Goal: Transaction & Acquisition: Purchase product/service

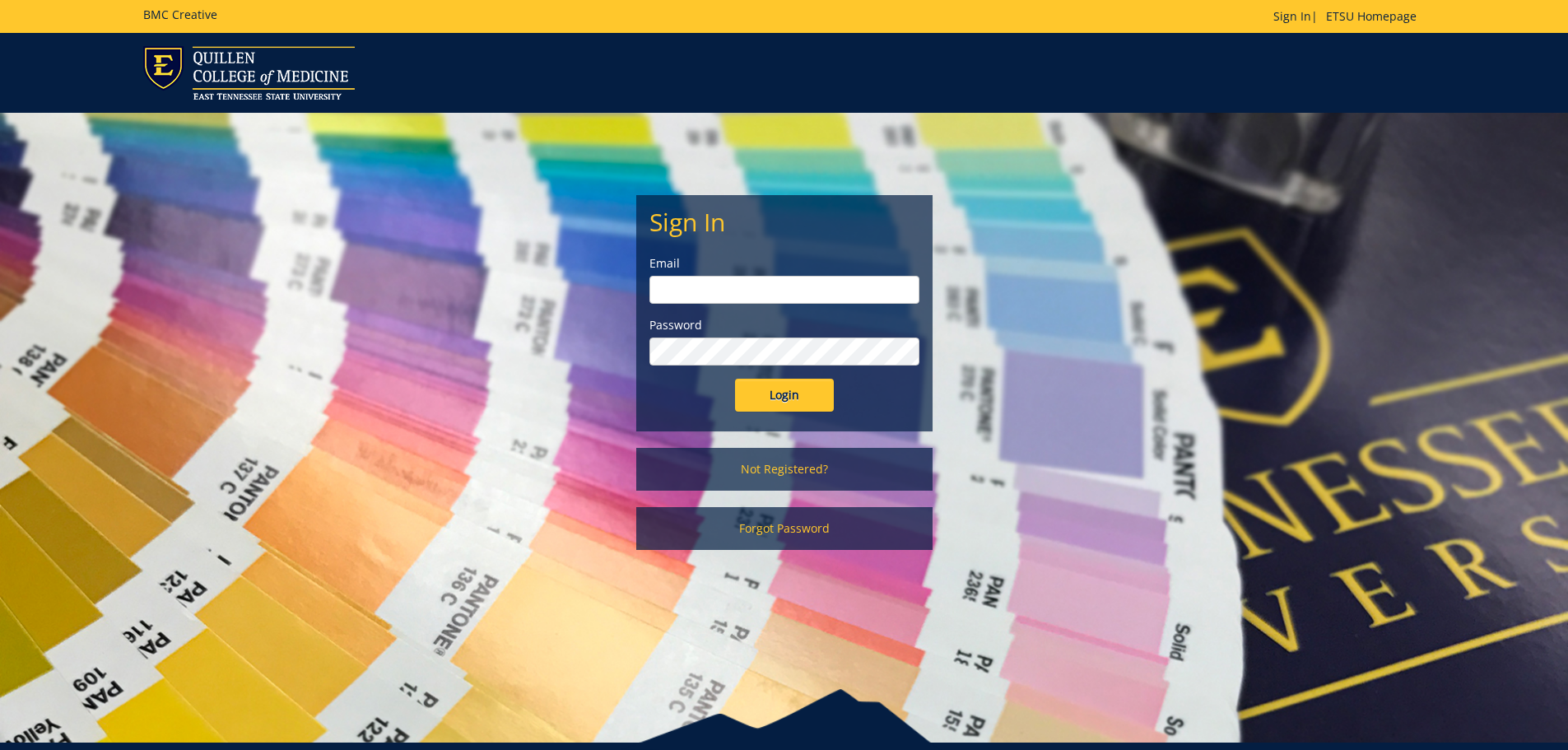
click at [701, 290] on input "email" at bounding box center [784, 289] width 270 height 28
type input "[EMAIL_ADDRESS][DOMAIN_NAME]"
click at [801, 388] on input "Login" at bounding box center [785, 395] width 99 height 33
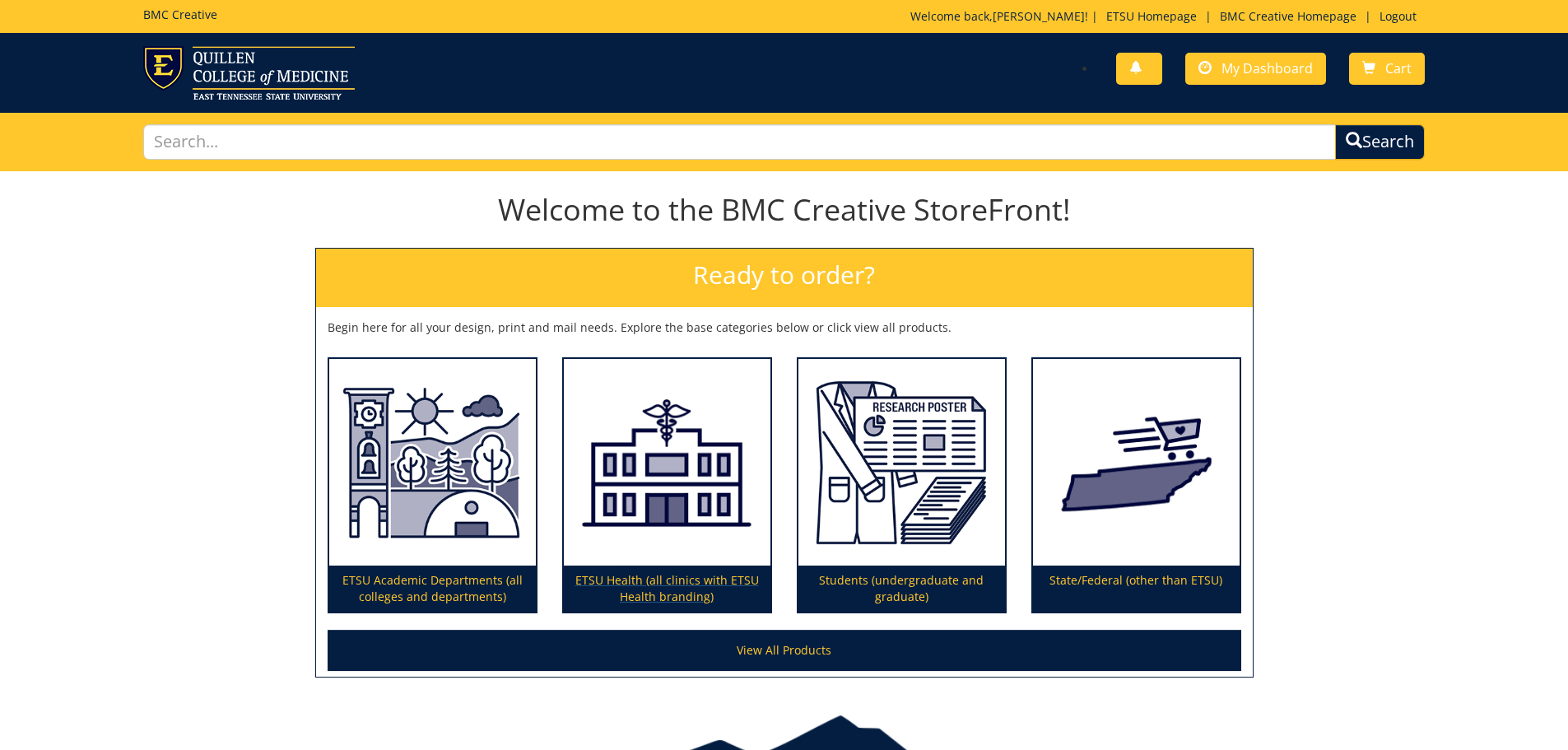
scroll to position [97, 0]
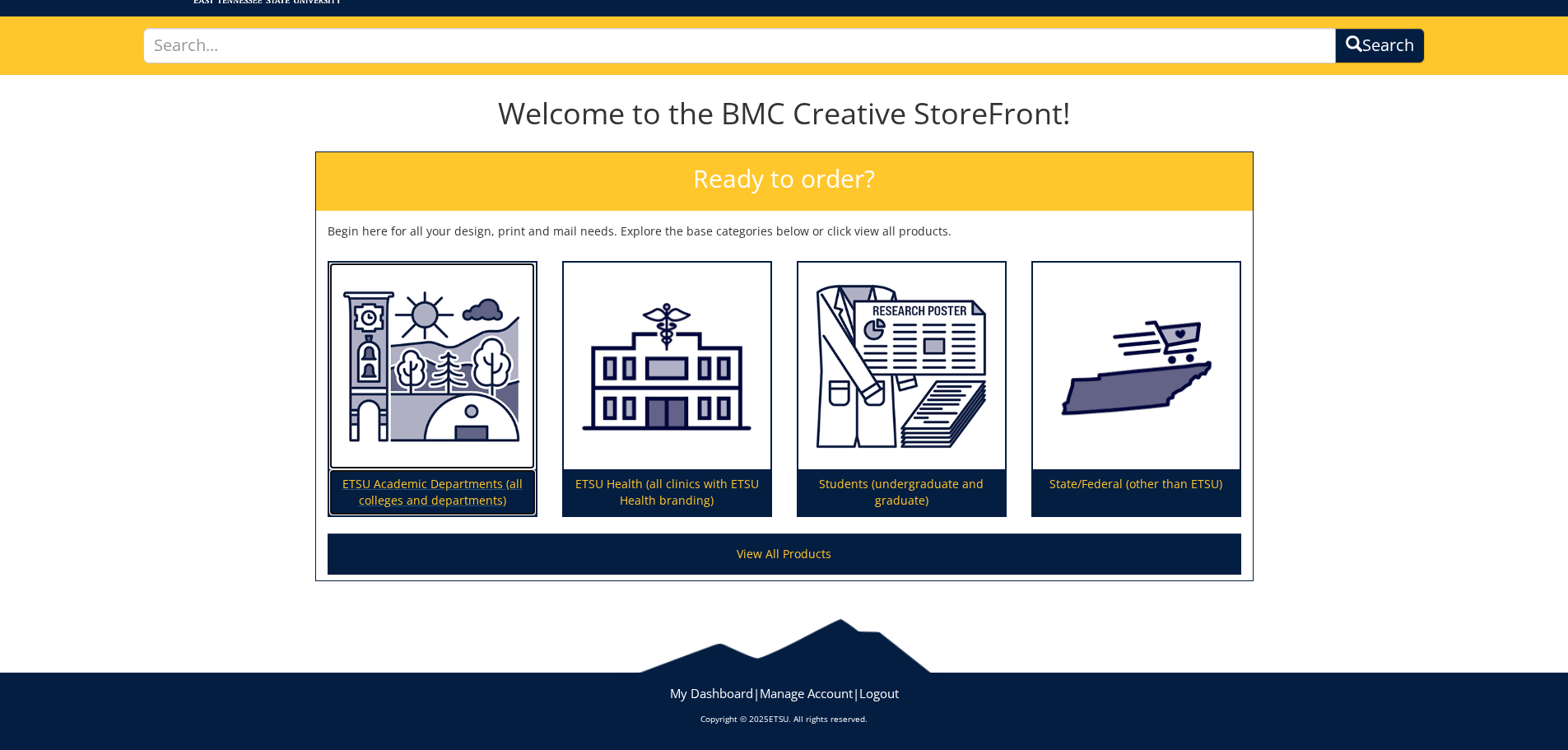
click at [459, 443] on img at bounding box center [432, 366] width 206 height 207
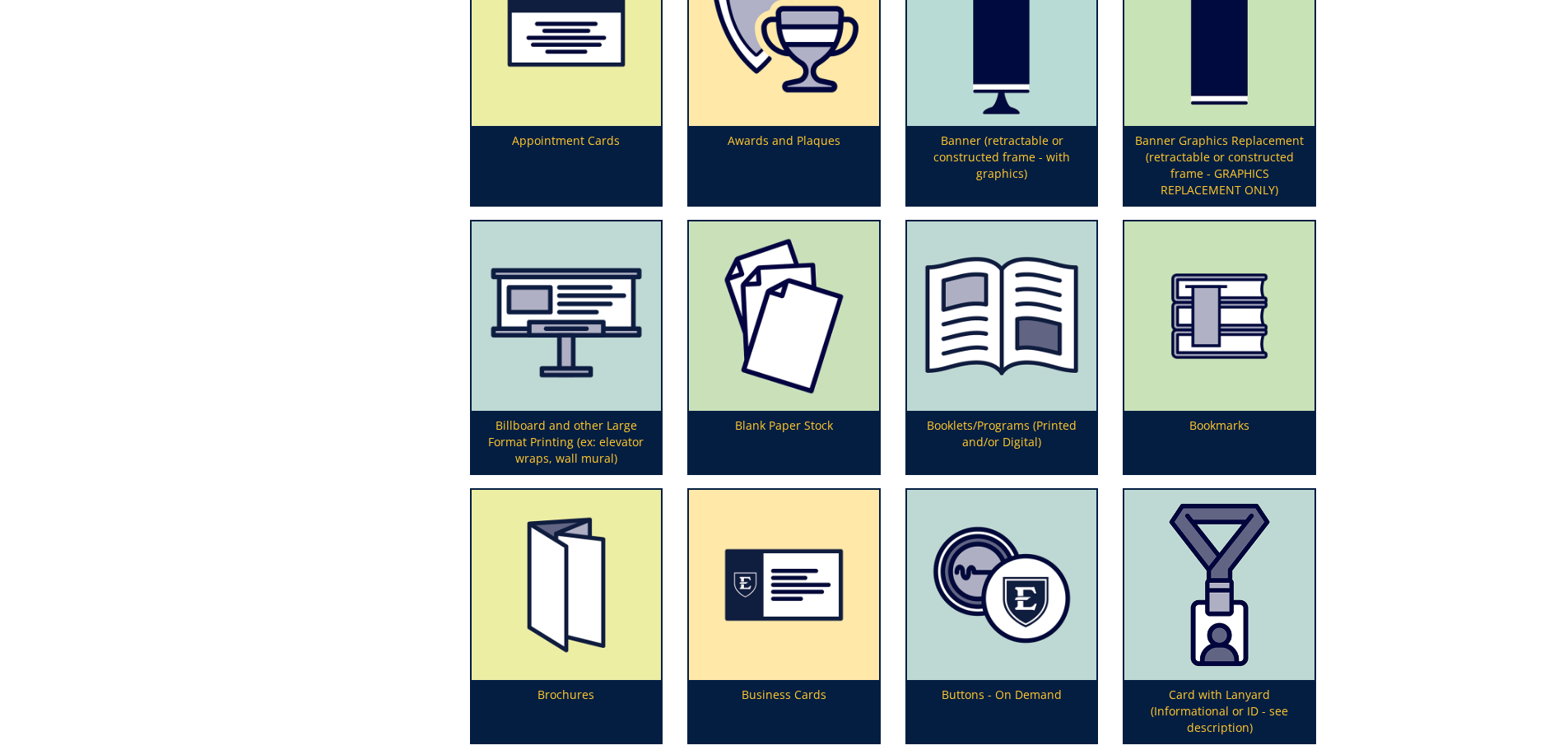
scroll to position [658, 0]
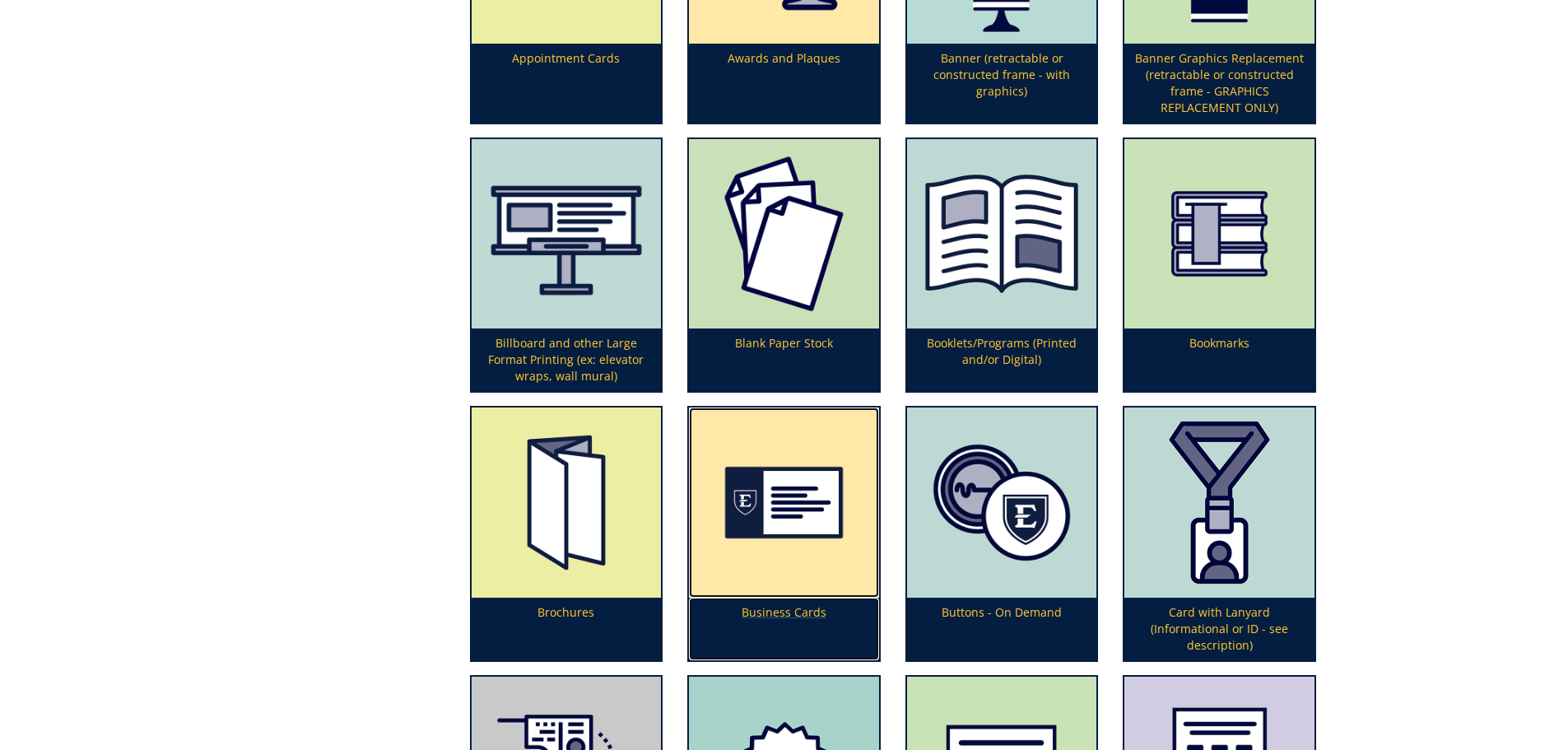
click at [776, 612] on p "Business Cards" at bounding box center [784, 629] width 190 height 63
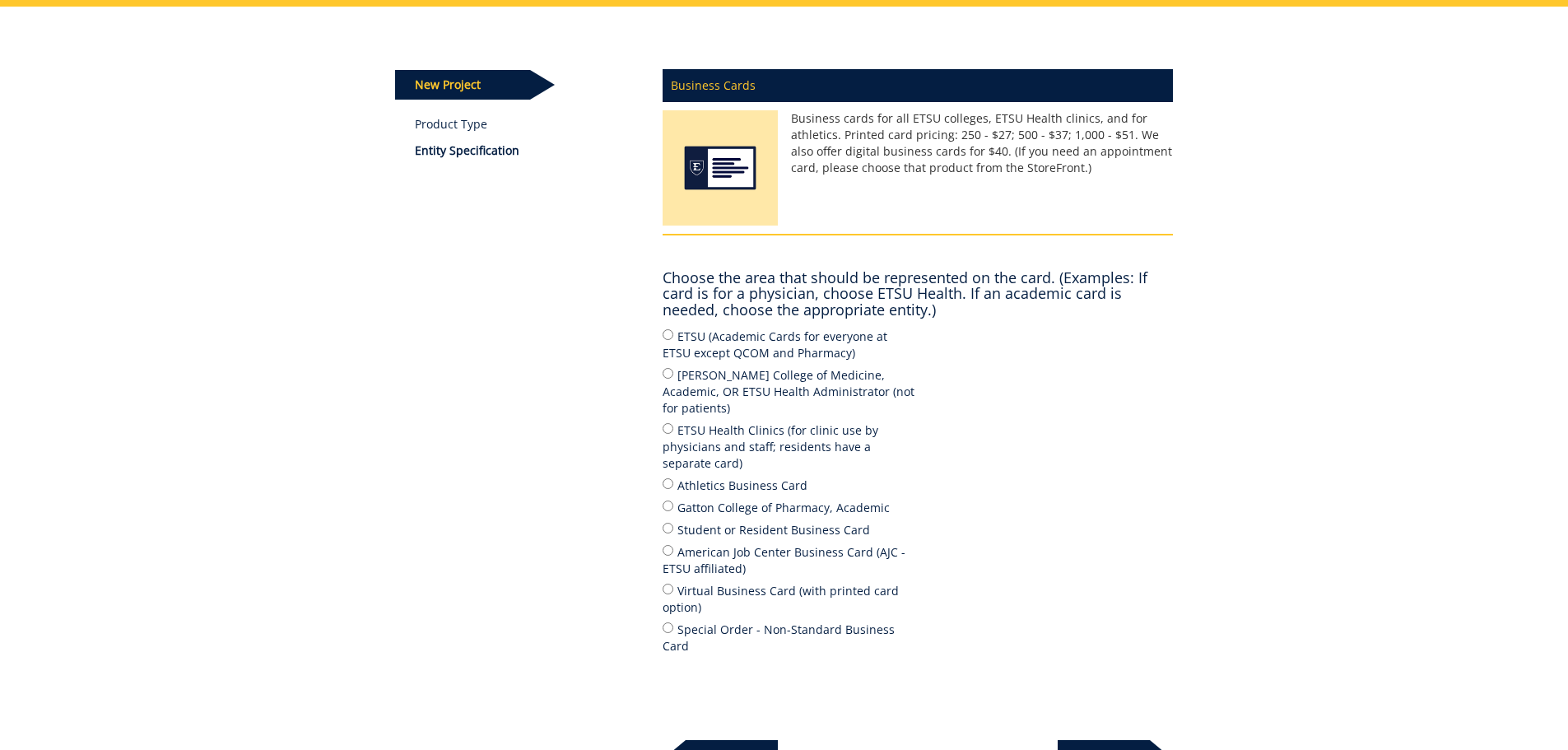
scroll to position [247, 0]
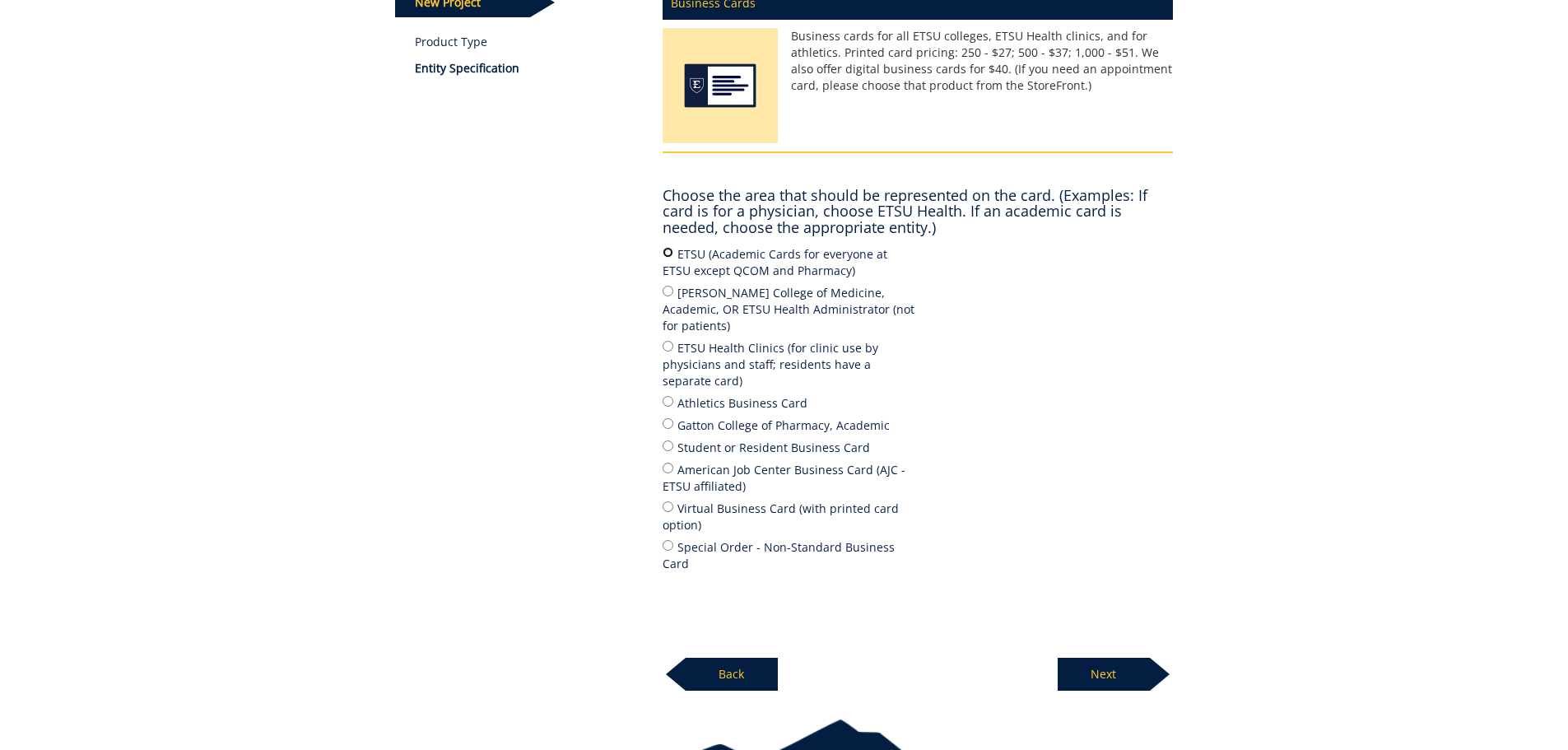
click at [673, 252] on input "ETSU (Academic Cards for everyone at ETSU except QCOM and Pharmacy)" at bounding box center [668, 252] width 11 height 11
radio input "true"
click at [1124, 658] on p "Next" at bounding box center [1103, 675] width 92 height 33
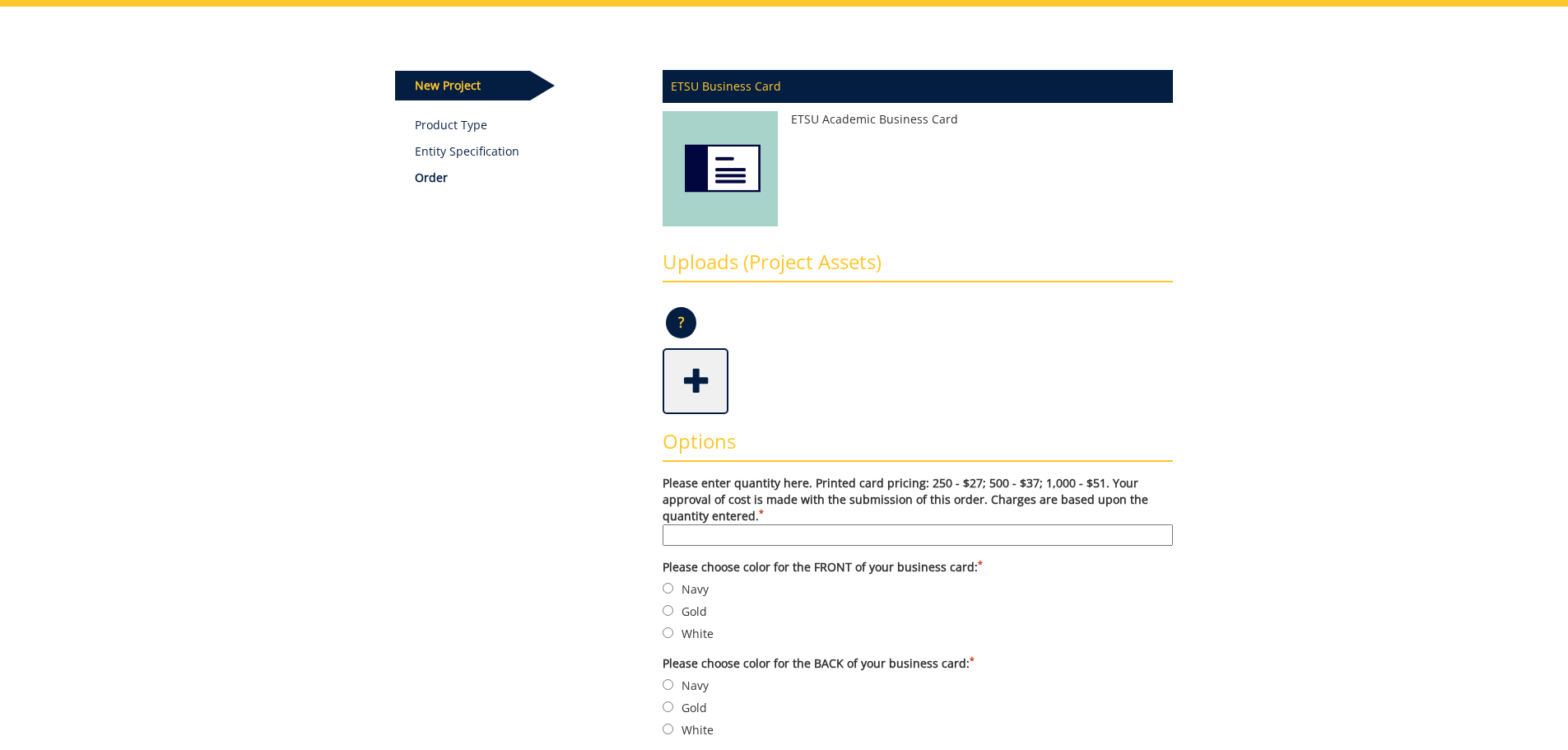
scroll to position [247, 0]
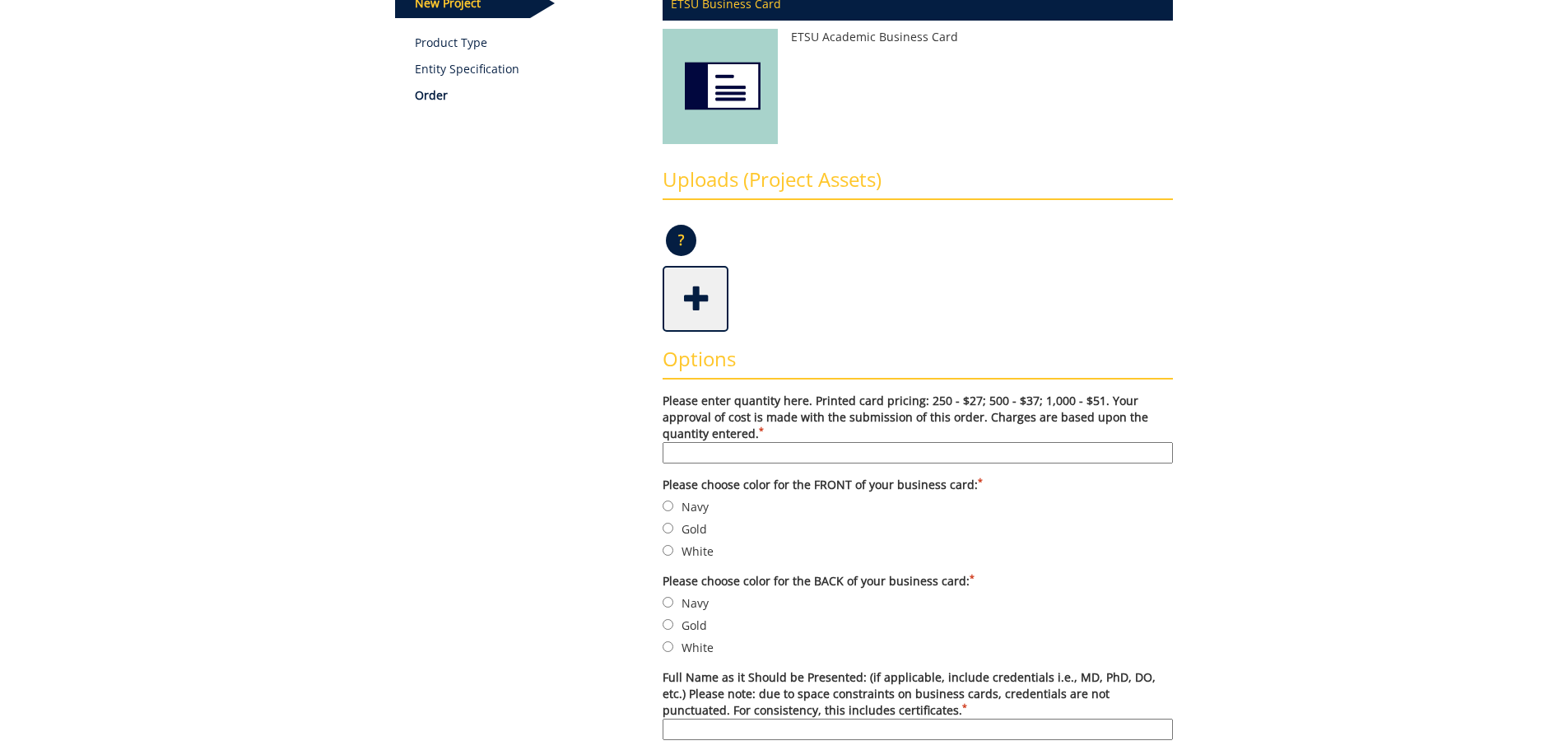
click at [688, 460] on input "Please enter quantity here. Printed card pricing: 250 - $27; 500 - $37; 1,000 -…" at bounding box center [918, 453] width 510 height 21
type input "250"
click at [667, 553] on input "White" at bounding box center [668, 550] width 11 height 11
radio input "true"
click at [668, 647] on input "White" at bounding box center [668, 646] width 11 height 11
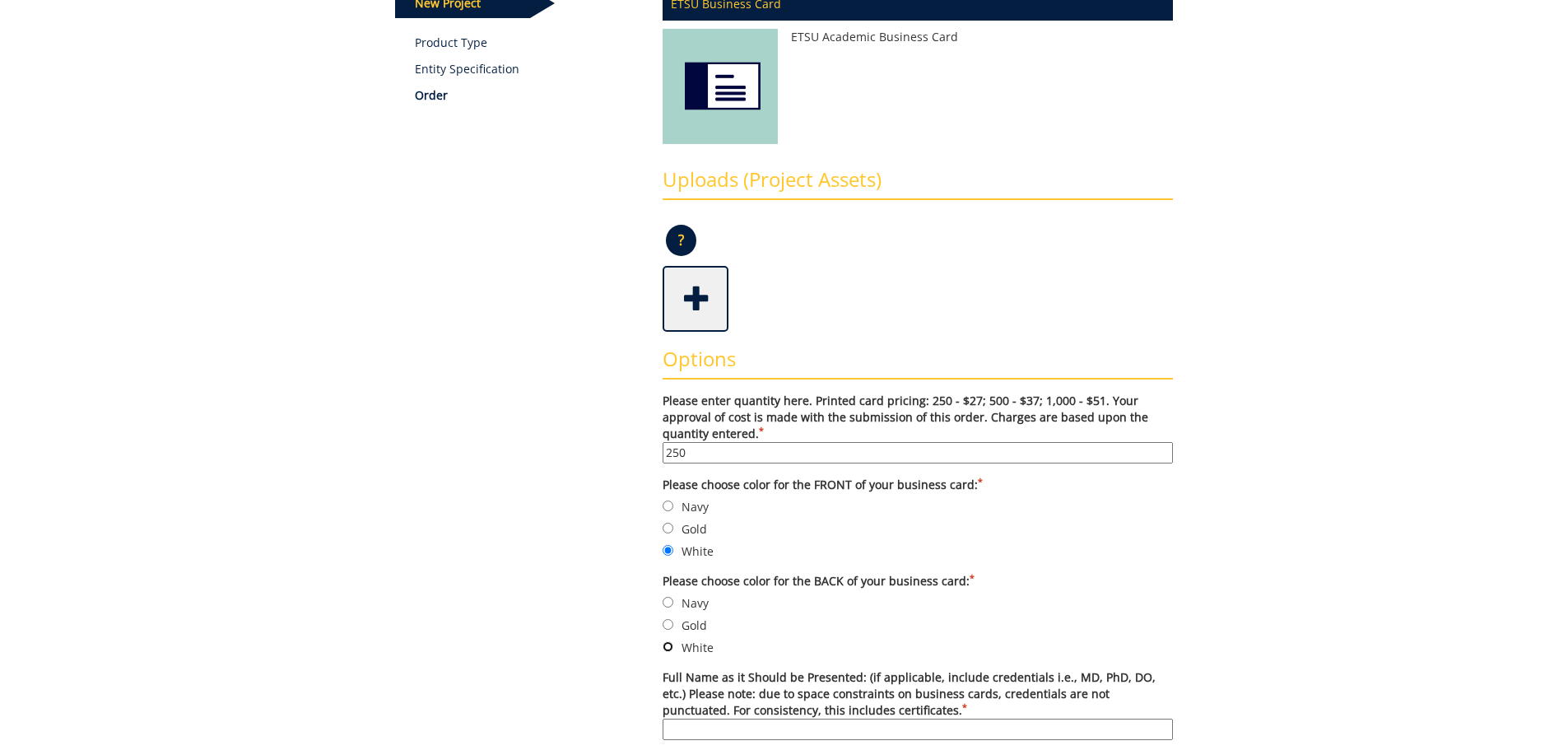
radio input "true"
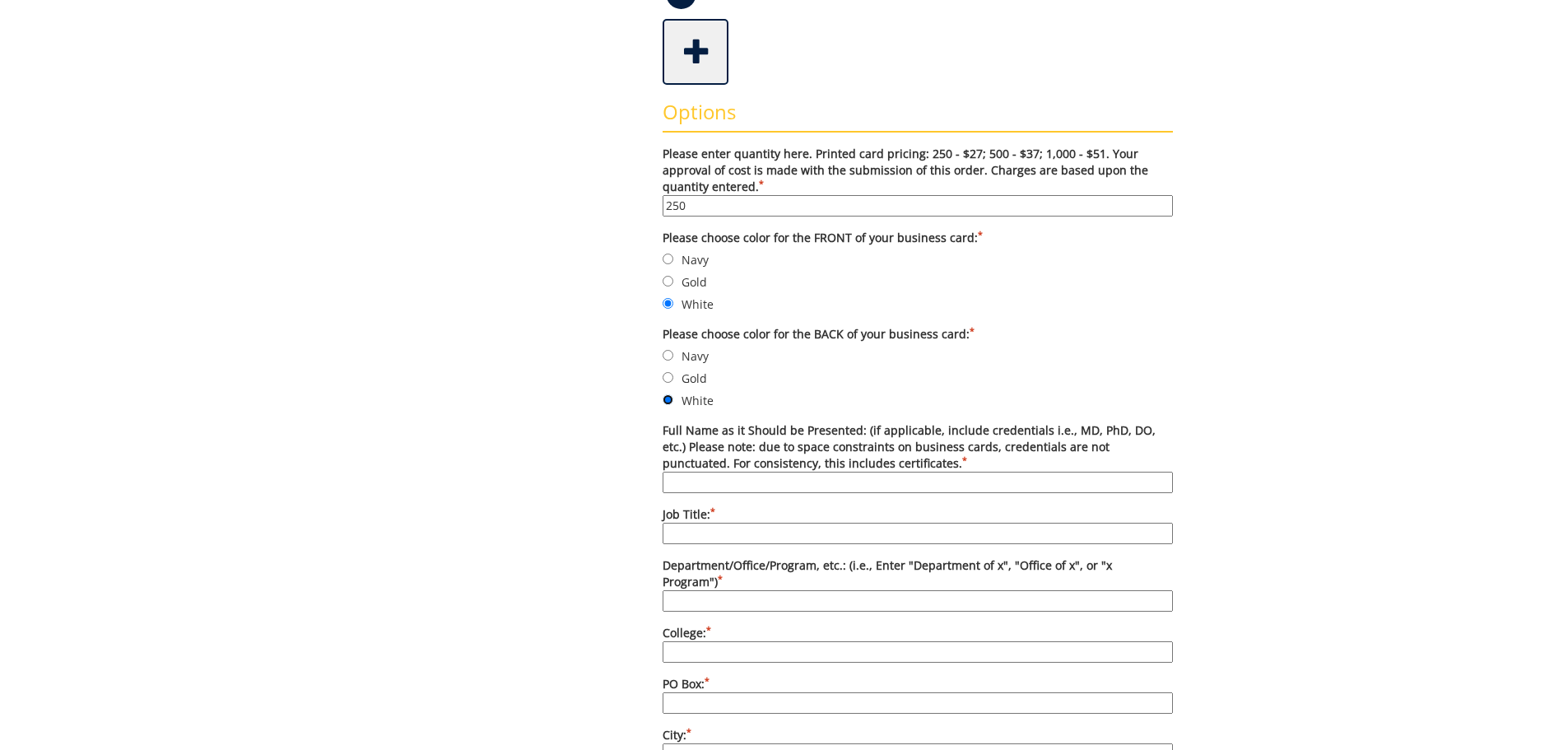
scroll to position [576, 0]
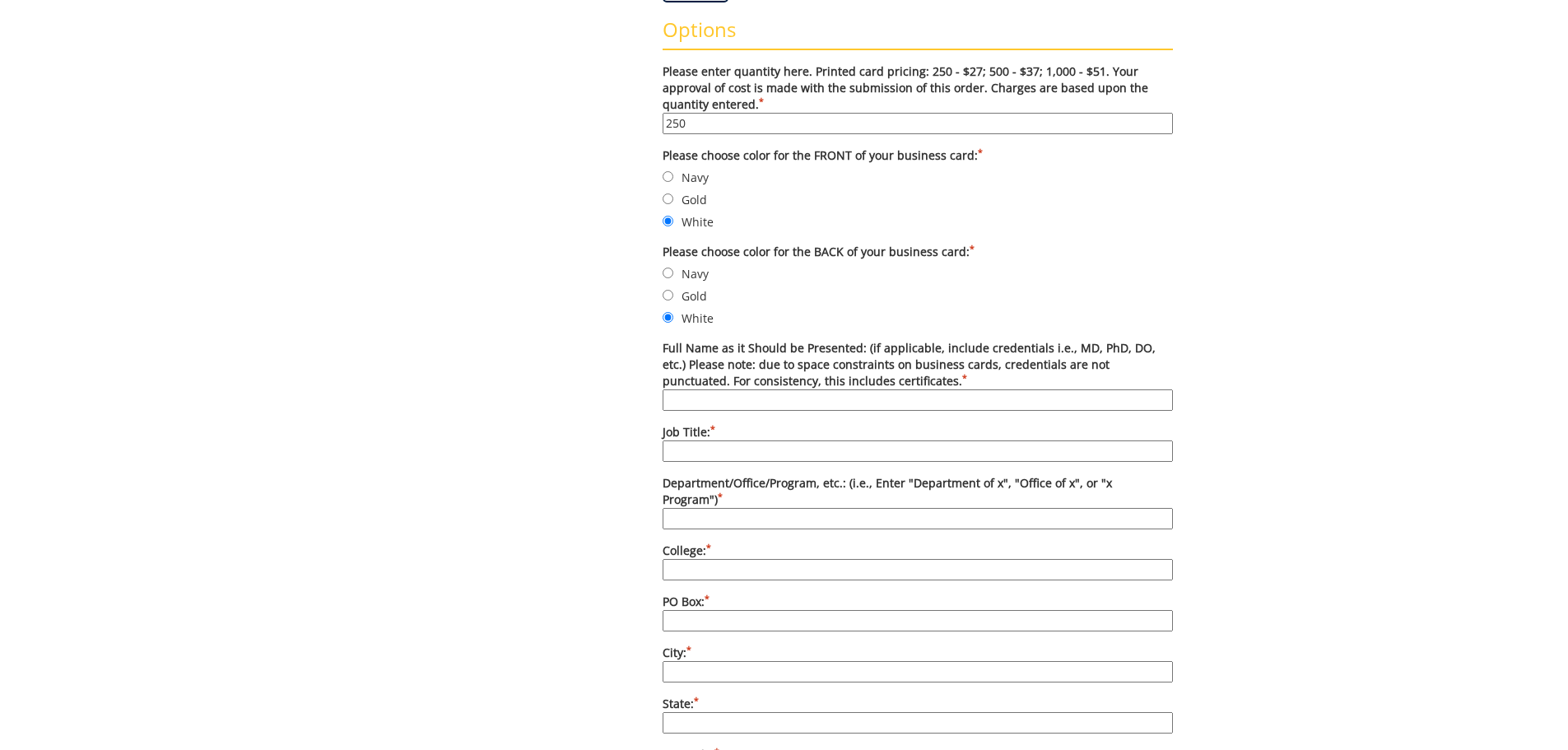
click at [688, 405] on input "Full Name as it Should be Presented: (if applicable, include credentials i.e., …" at bounding box center [918, 400] width 510 height 21
type input "[PERSON_NAME]"
type input "Apartments Manager"
click at [778, 515] on form "Please enter quantity here. Printed card pricing: 250 - $27; 500 - $37; 1,000 -…" at bounding box center [918, 717] width 510 height 1308
drag, startPoint x: 713, startPoint y: 499, endPoint x: 725, endPoint y: 496, distance: 12.4
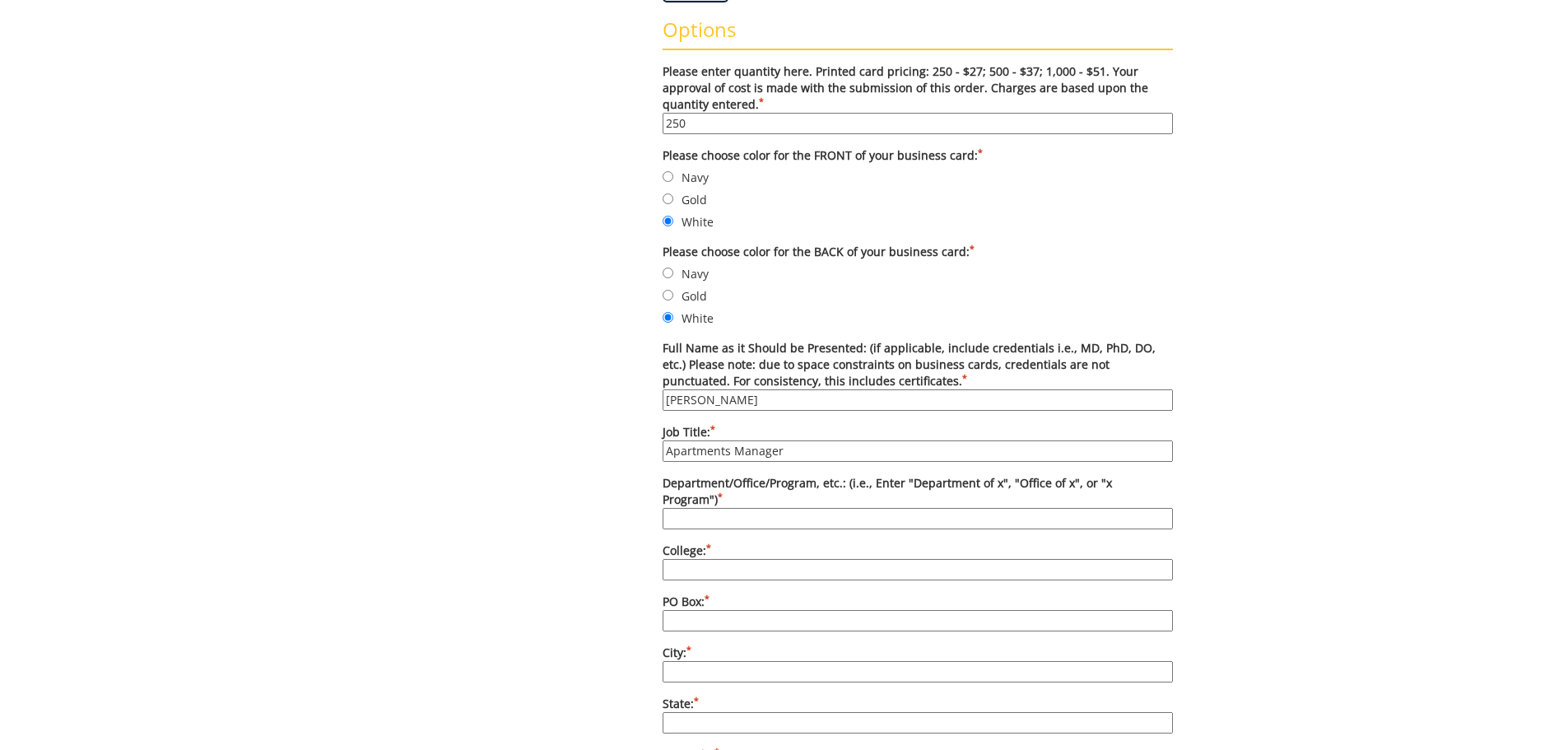
click at [713, 508] on input "Department/Office/Program, etc.: (i.e., Enter "Department of x", "Office of x",…" at bounding box center [918, 519] width 510 height 21
drag, startPoint x: 750, startPoint y: 503, endPoint x: 648, endPoint y: 504, distance: 102.0
click at [648, 504] on div "Some kind of message here. New Project Product Type Entity Specification Order …" at bounding box center [784, 551] width 802 height 1910
type input "Housing and Residence Life"
click at [692, 560] on input "College: *" at bounding box center [918, 570] width 510 height 21
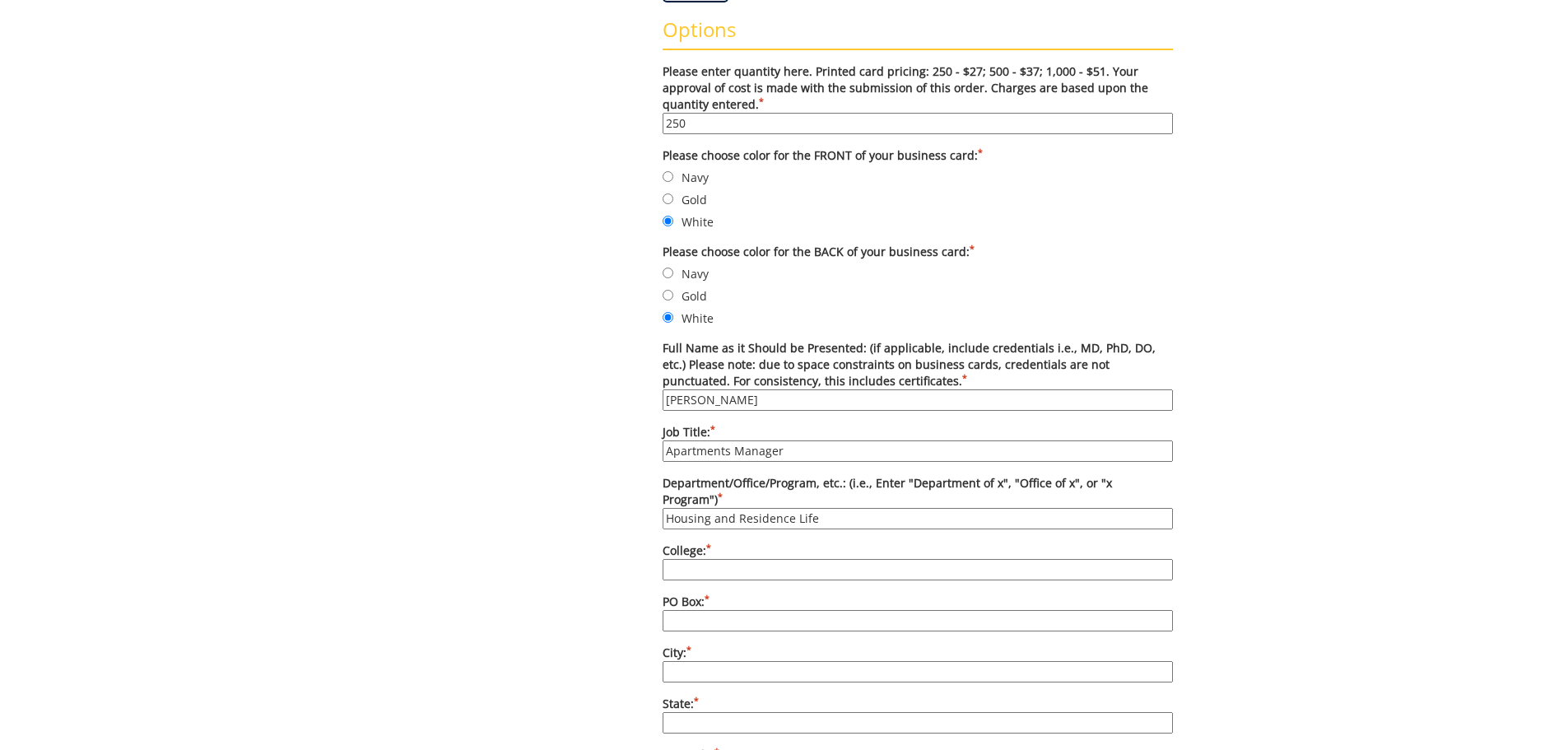
type input "N/A"
click at [727, 615] on input "PO Box: *" at bounding box center [918, 620] width 510 height 21
type input "70723"
click at [726, 661] on input "City: *" at bounding box center [918, 672] width 510 height 21
type input "[GEOGRAPHIC_DATA]"
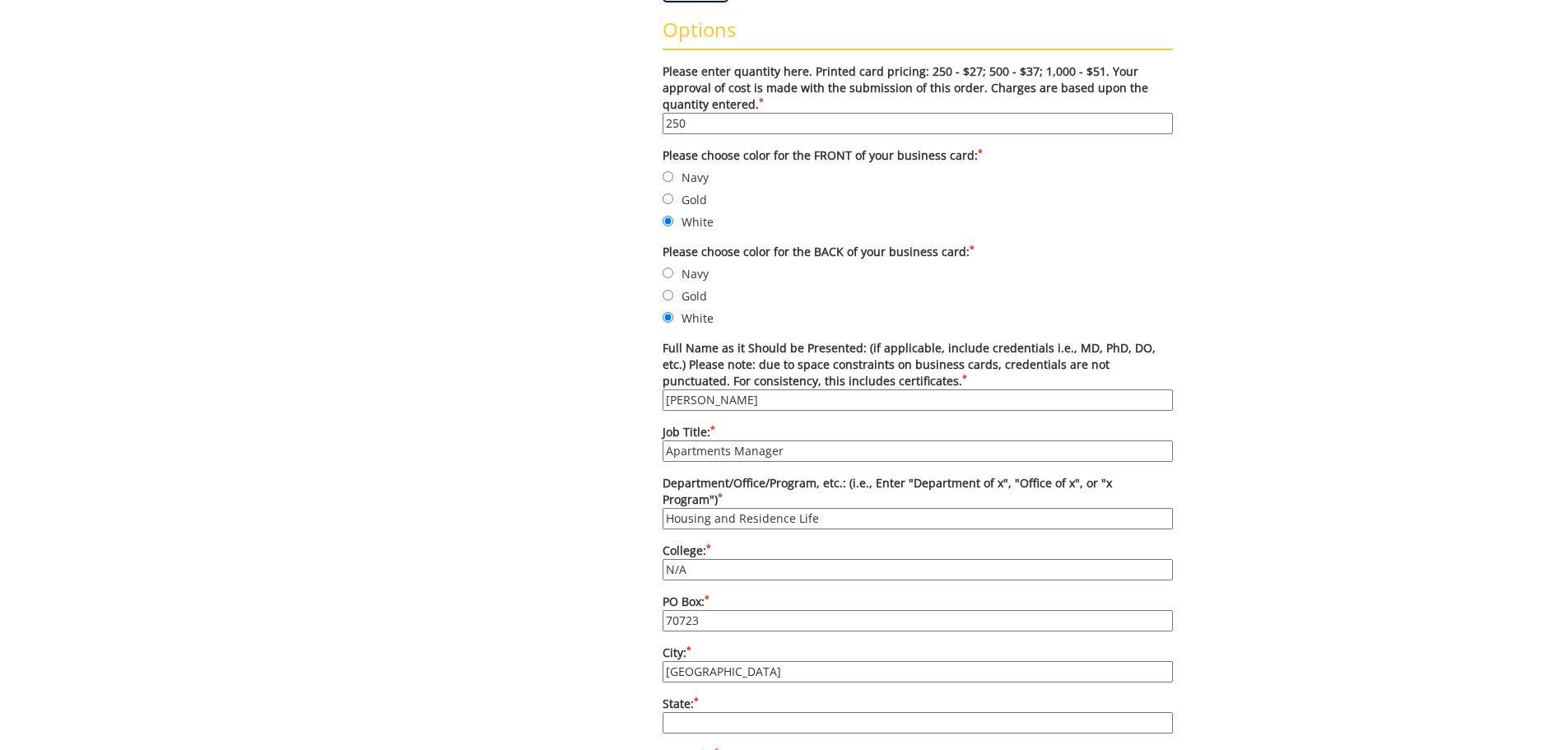
type input "TN"
type input "37614"
type input "carterar1@etsu.edu"
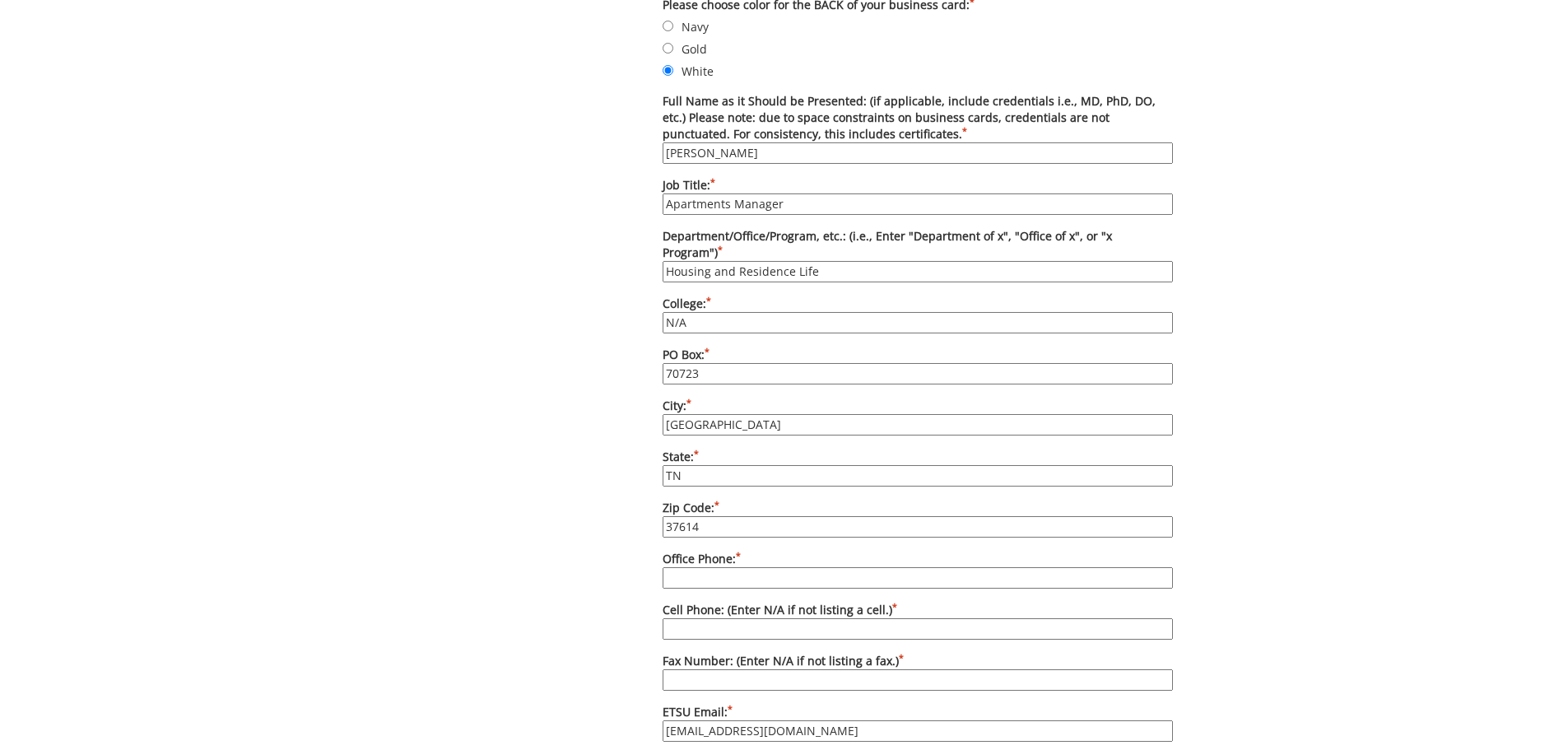
click at [698, 567] on input "Office Phone: *" at bounding box center [918, 578] width 510 height 21
type input "423-439-4446"
click at [741, 618] on input "Cell Phone: (Enter N/A if not listing a cell.) *" at bounding box center [918, 629] width 510 height 21
type input "N/A"
click at [760, 670] on input "Fax Number: (Enter N/A if not listing a fax.) *" at bounding box center [918, 680] width 510 height 21
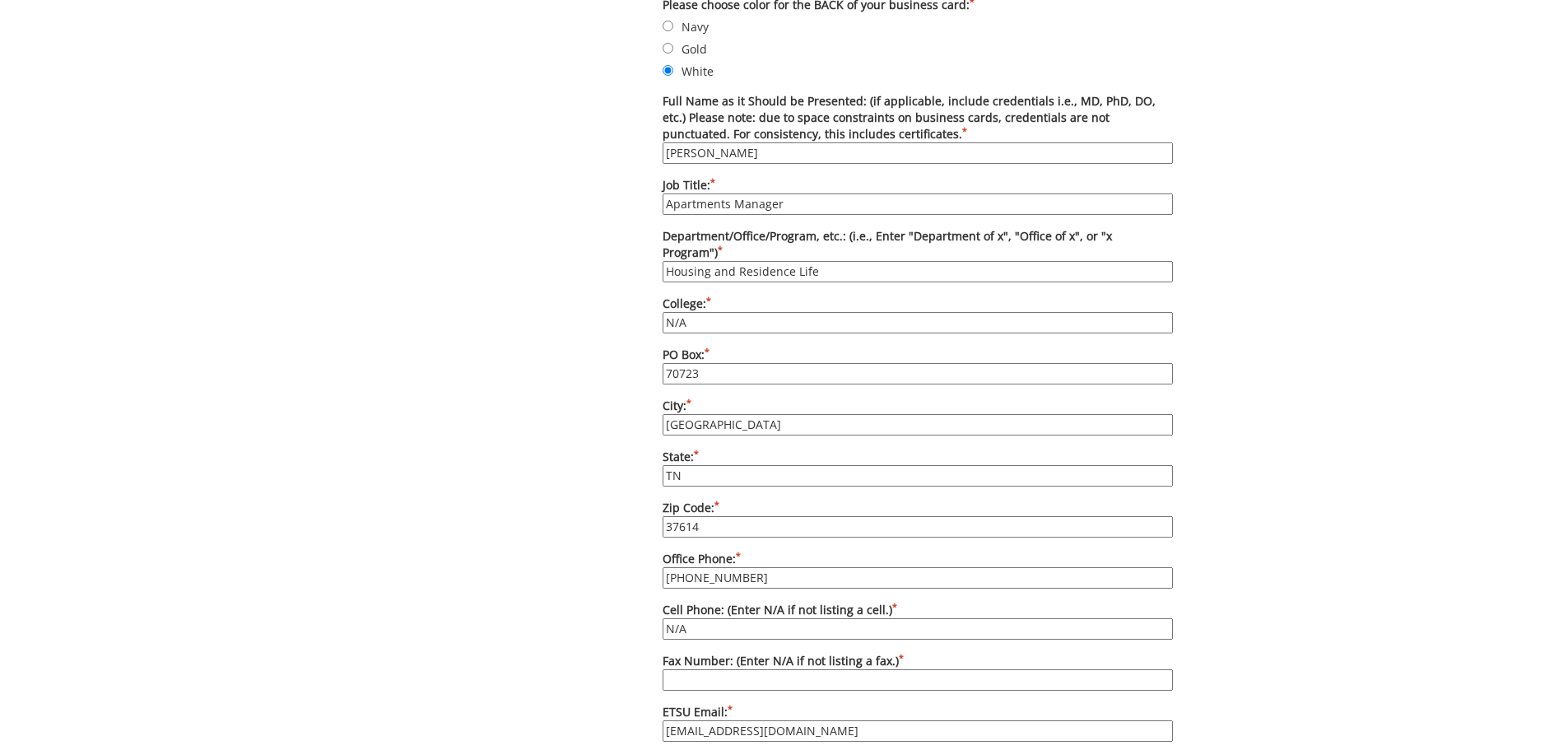
type input "423-439-4690"
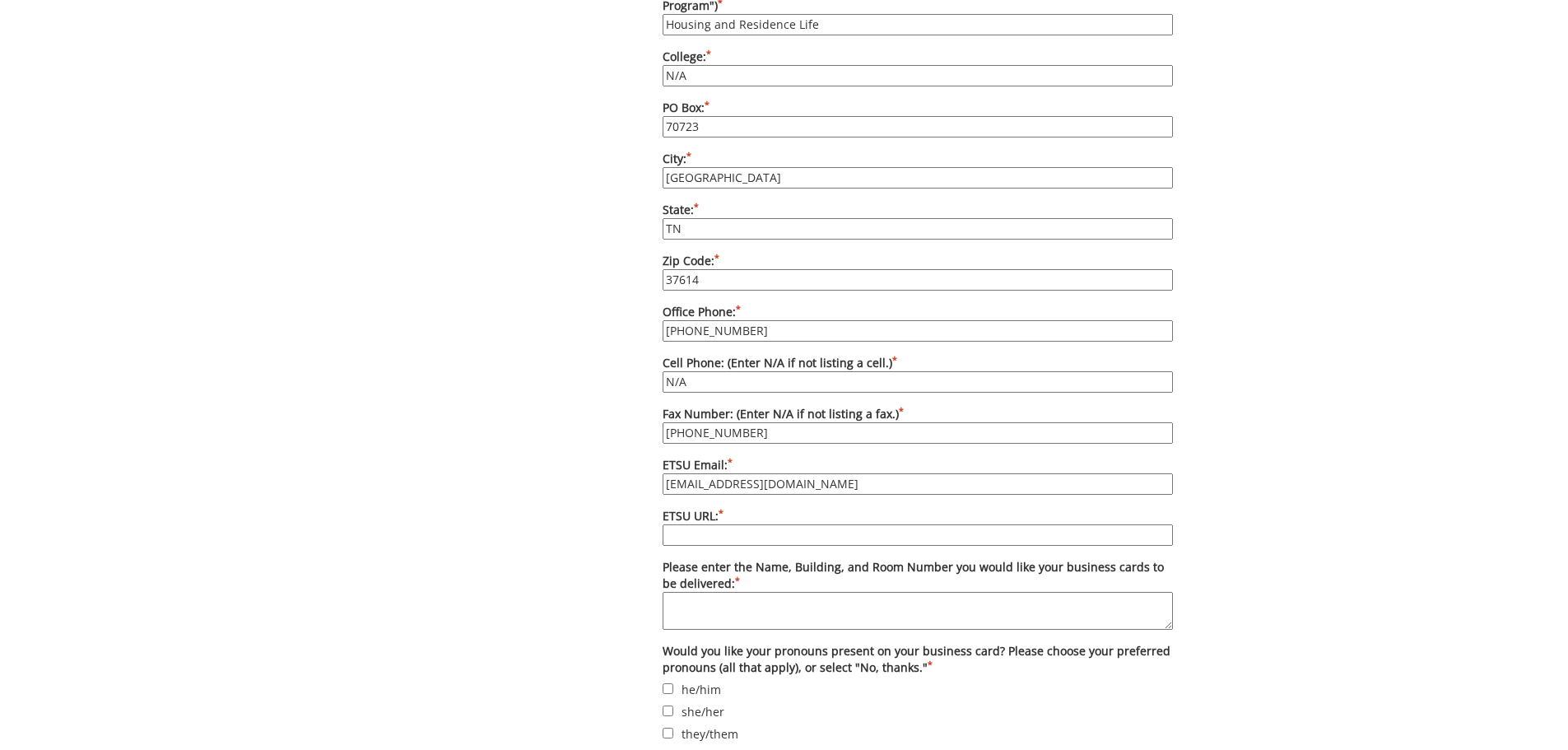
drag, startPoint x: 780, startPoint y: 471, endPoint x: 651, endPoint y: 440, distance: 132.7
click at [651, 440] on div "Options Please enter quantity here. Printed card pricing: 250 - $27; 500 - $37;…" at bounding box center [918, 195] width 535 height 1373
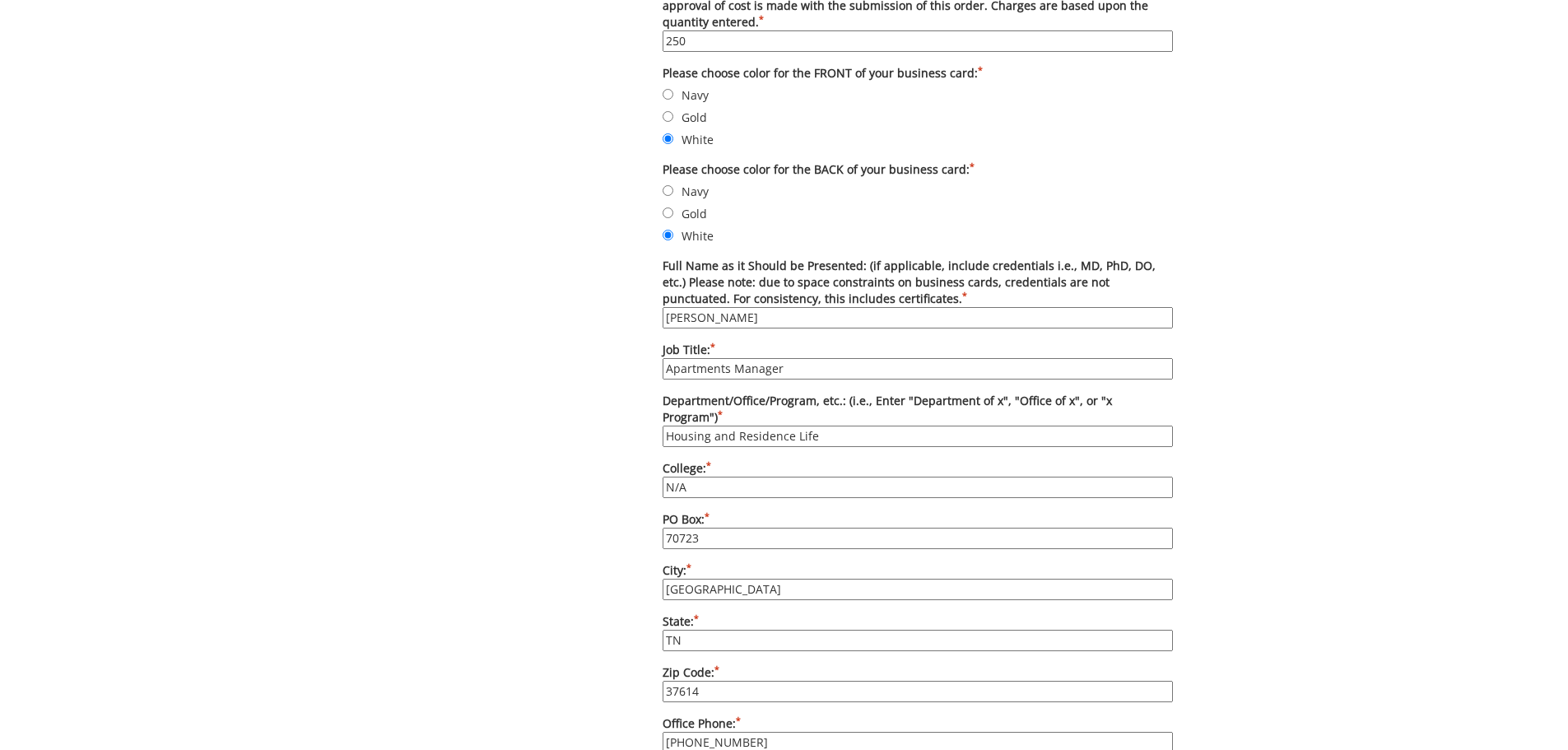
drag, startPoint x: 753, startPoint y: 317, endPoint x: 722, endPoint y: 322, distance: 31.4
click at [722, 322] on input "Jeanne Sevigny" at bounding box center [918, 317] width 510 height 21
type input "Jeanne Sevigny"
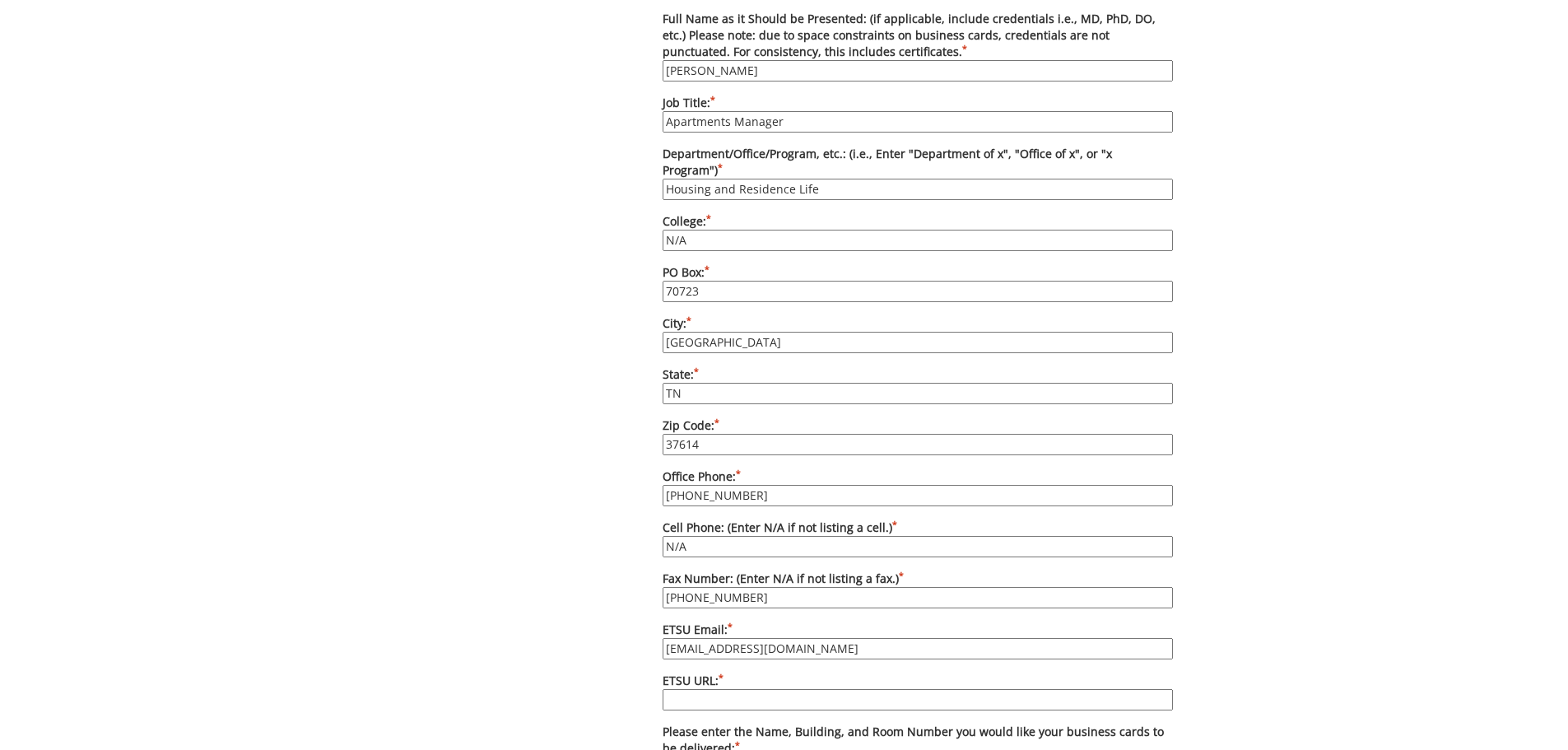
scroll to position [988, 0]
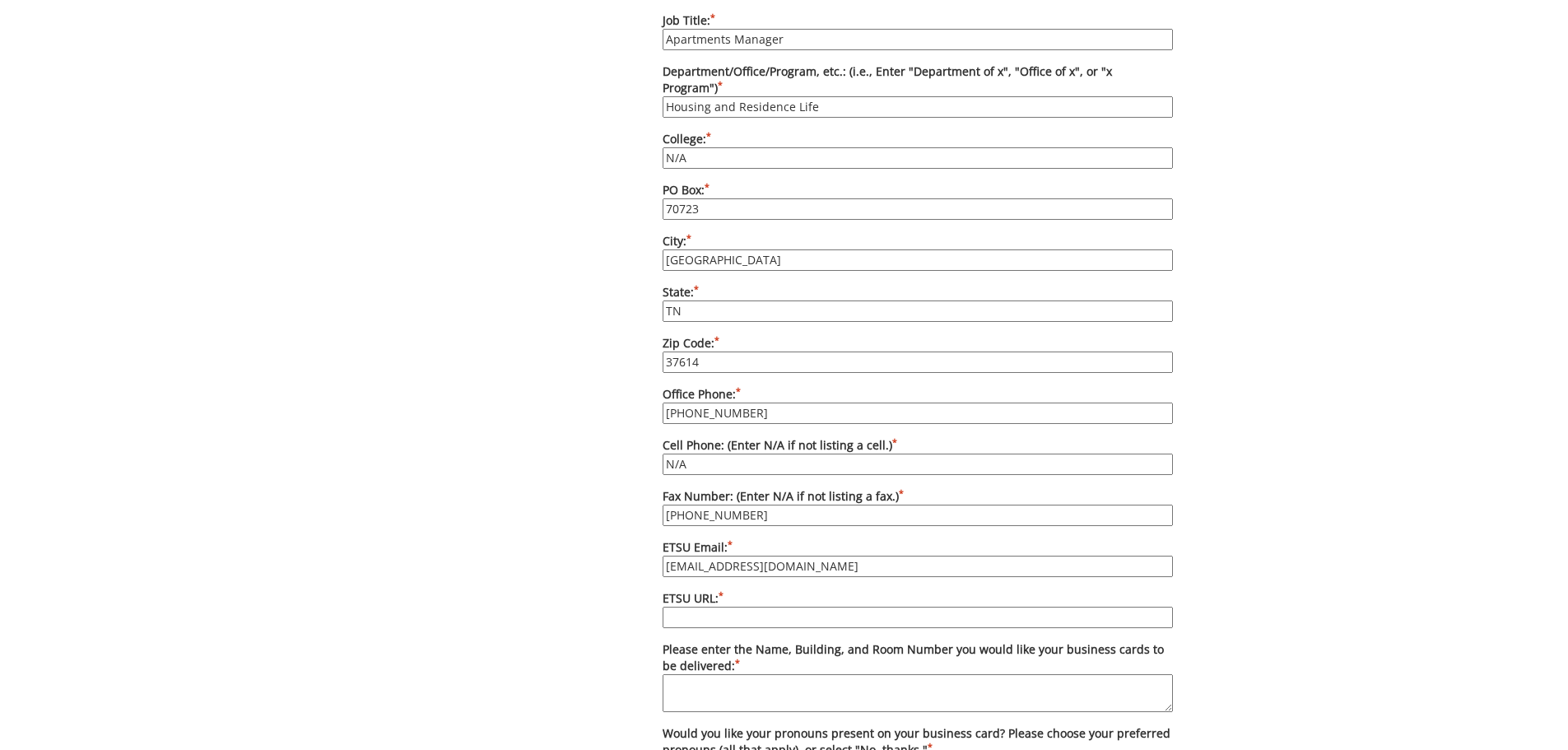
drag, startPoint x: 790, startPoint y: 554, endPoint x: 624, endPoint y: 539, distance: 166.7
click at [624, 539] on div "Some kind of message here. New Project Product Type Entity Specification Order …" at bounding box center [784, 138] width 802 height 1910
type input "j"
type input "sevignyi@etsu.edu"
click at [697, 607] on input "ETSU URL: *" at bounding box center [918, 617] width 510 height 21
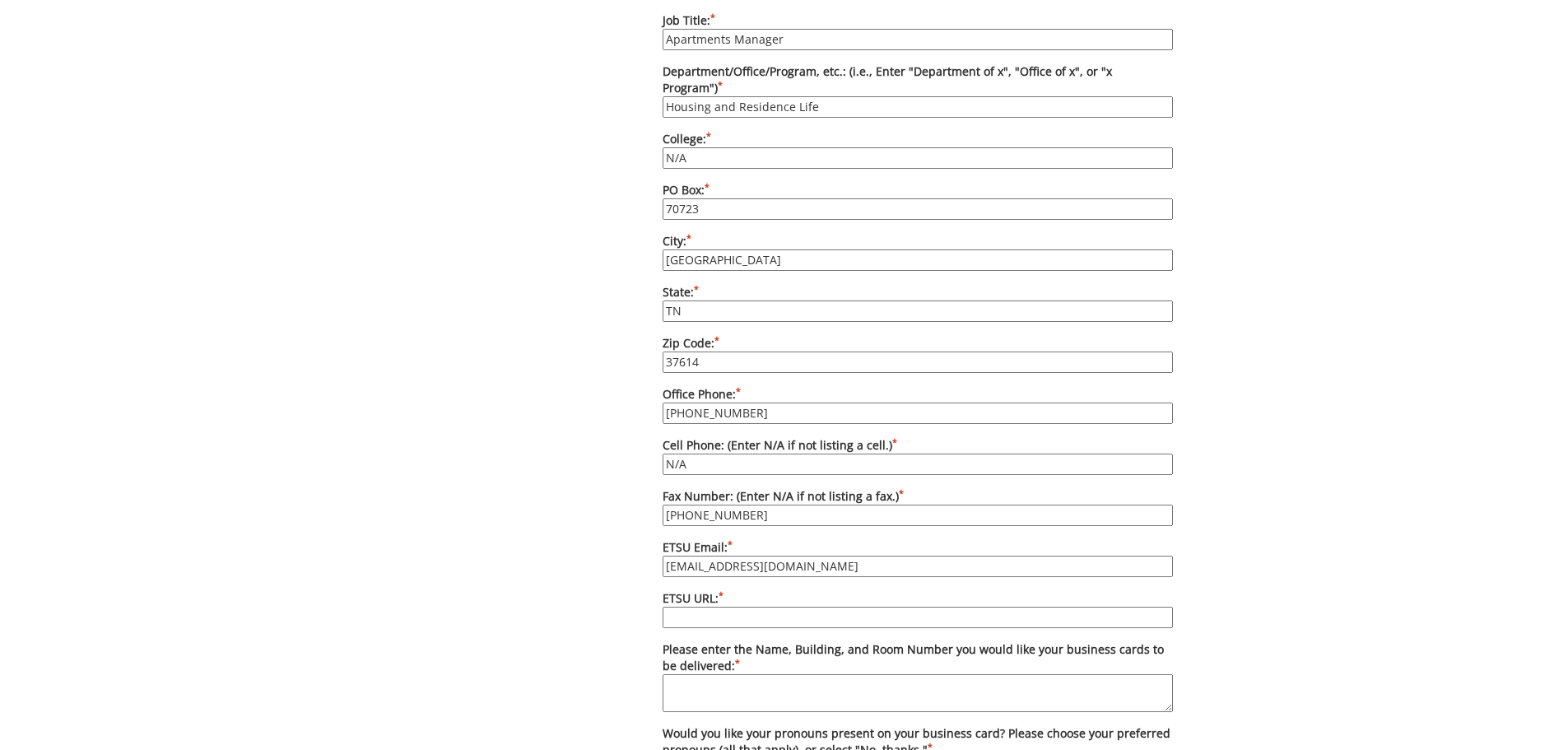
type input "etsu.edu/students/housing/"
click at [678, 675] on textarea "Please enter the Name, Building, and Room Number you would like your business c…" at bounding box center [918, 693] width 510 height 38
type textarea "C"
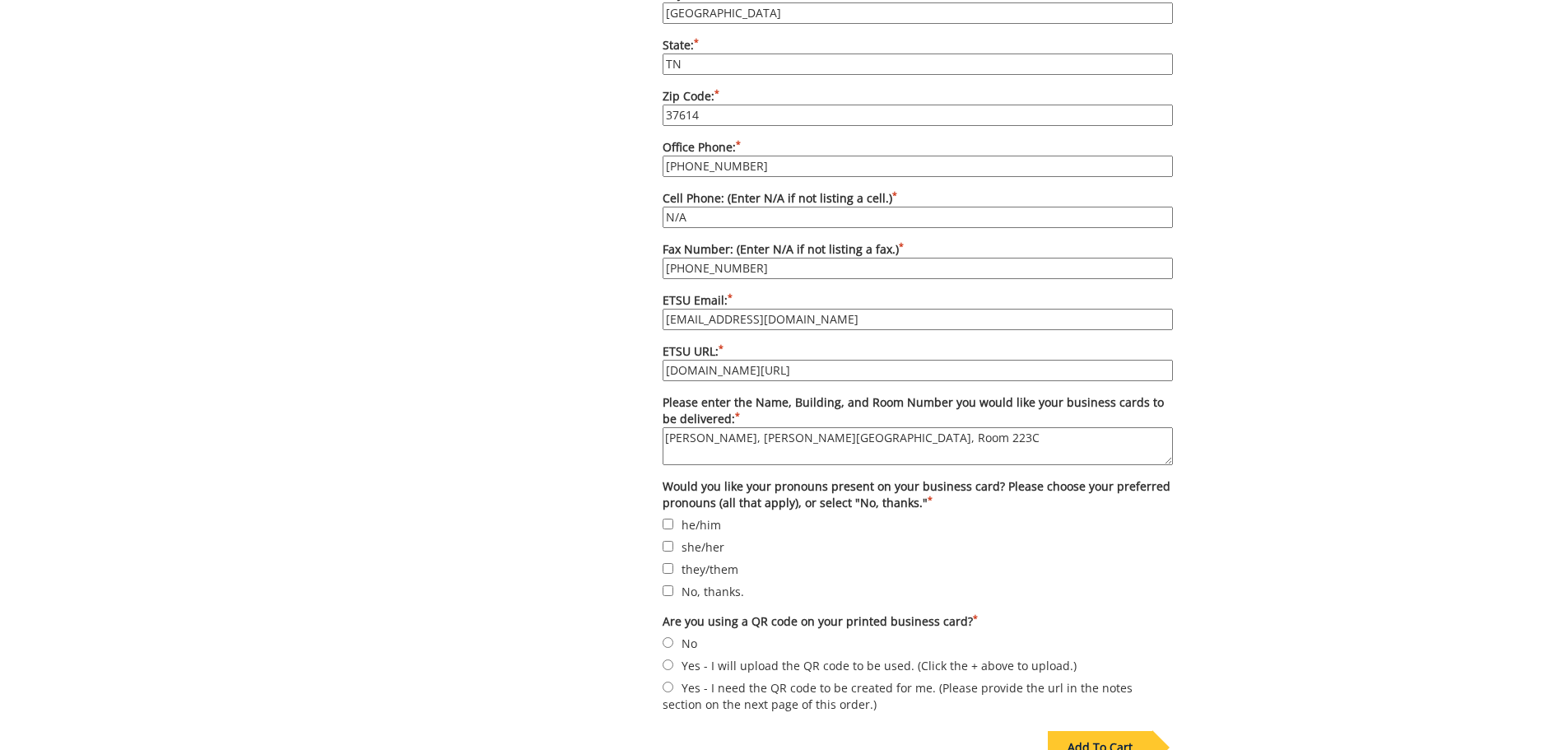
scroll to position [1317, 0]
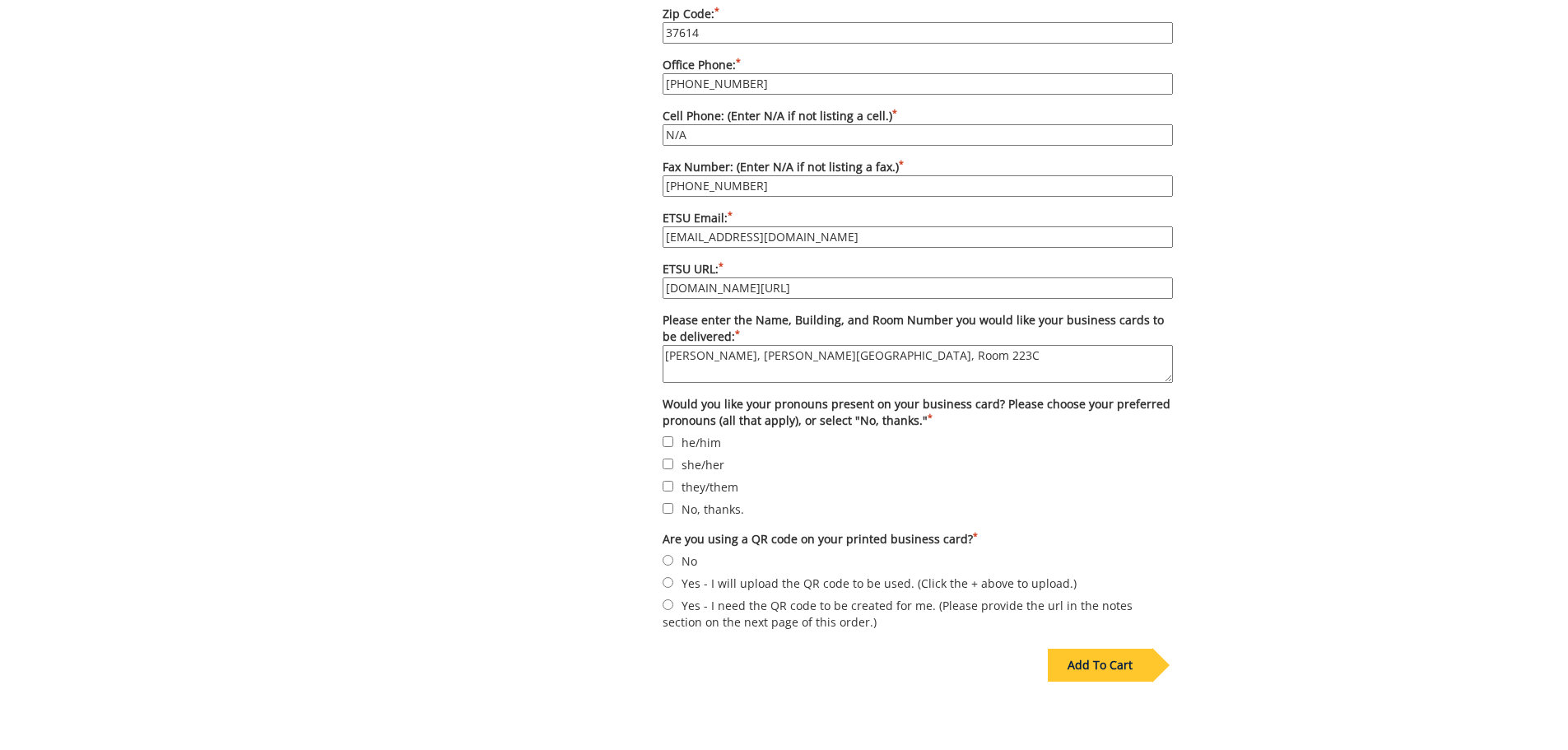
type textarea "Angela Carter, Culp Center, Room 223C"
click at [671, 503] on input "No, thanks." at bounding box center [668, 508] width 11 height 11
checkbox input "true"
click at [670, 555] on input "No" at bounding box center [668, 559] width 11 height 11
radio input "true"
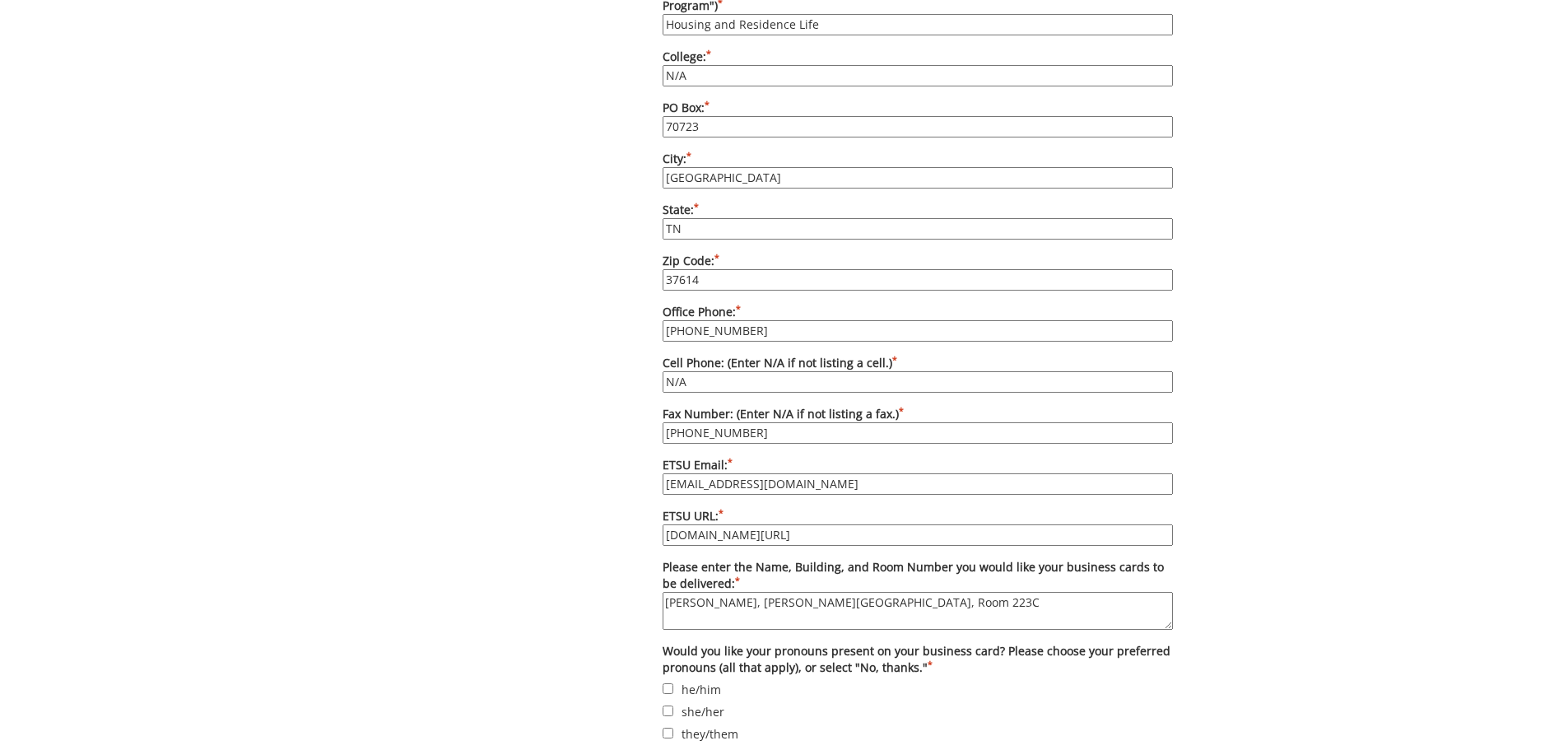
scroll to position [1153, 0]
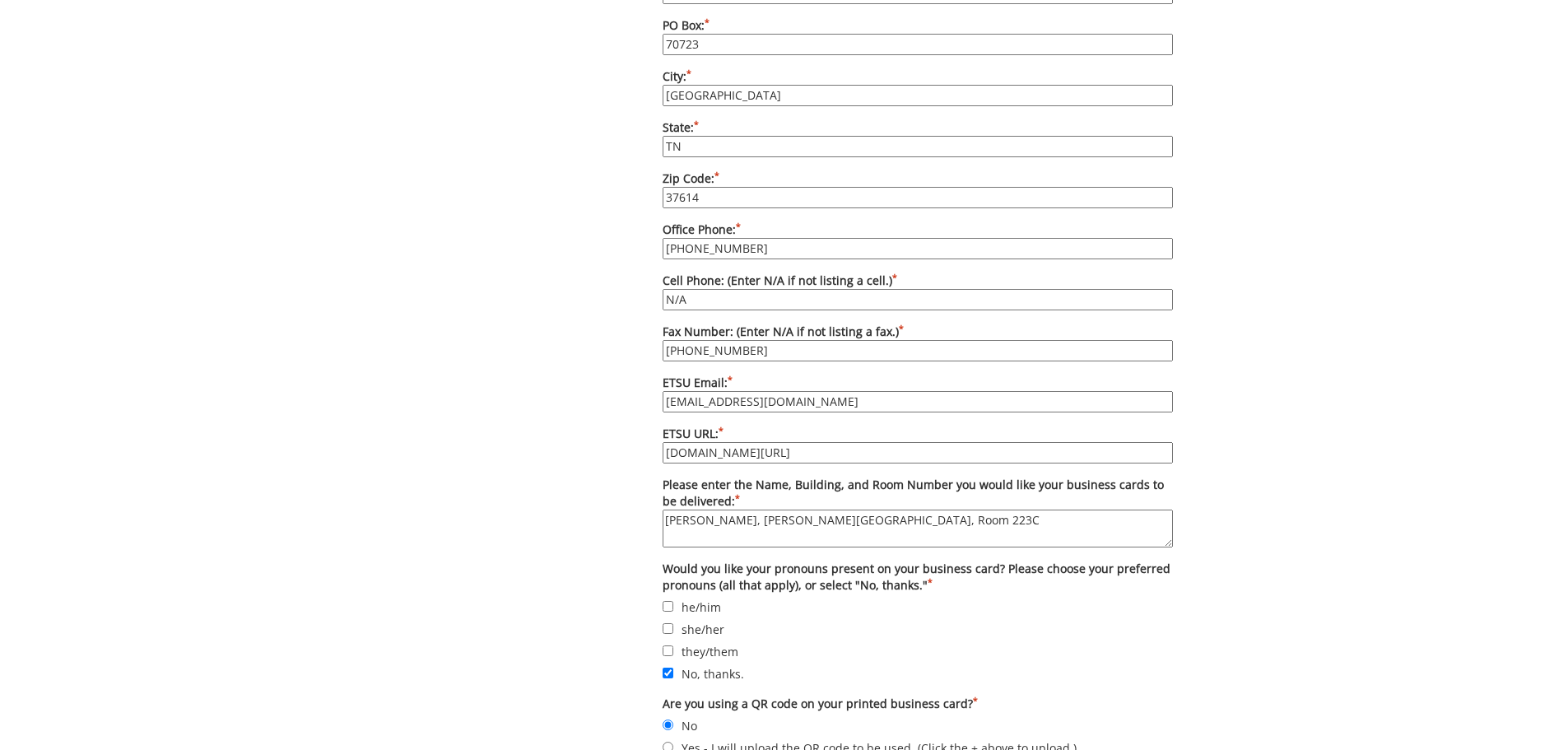
drag, startPoint x: 758, startPoint y: 382, endPoint x: 664, endPoint y: 390, distance: 94.3
click at [664, 391] on input "sevignyi@etsu.edu" at bounding box center [918, 402] width 510 height 21
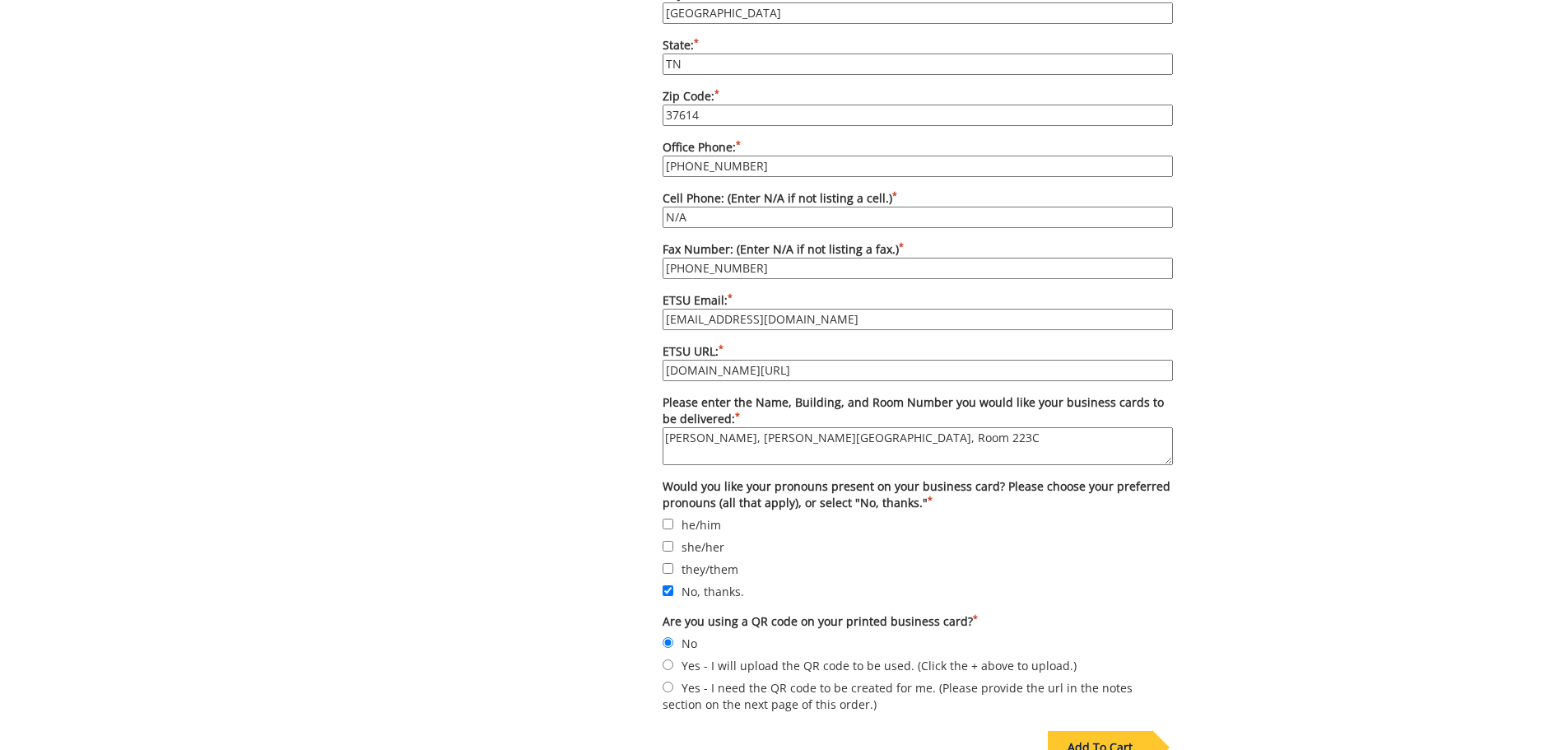
scroll to position [1474, 0]
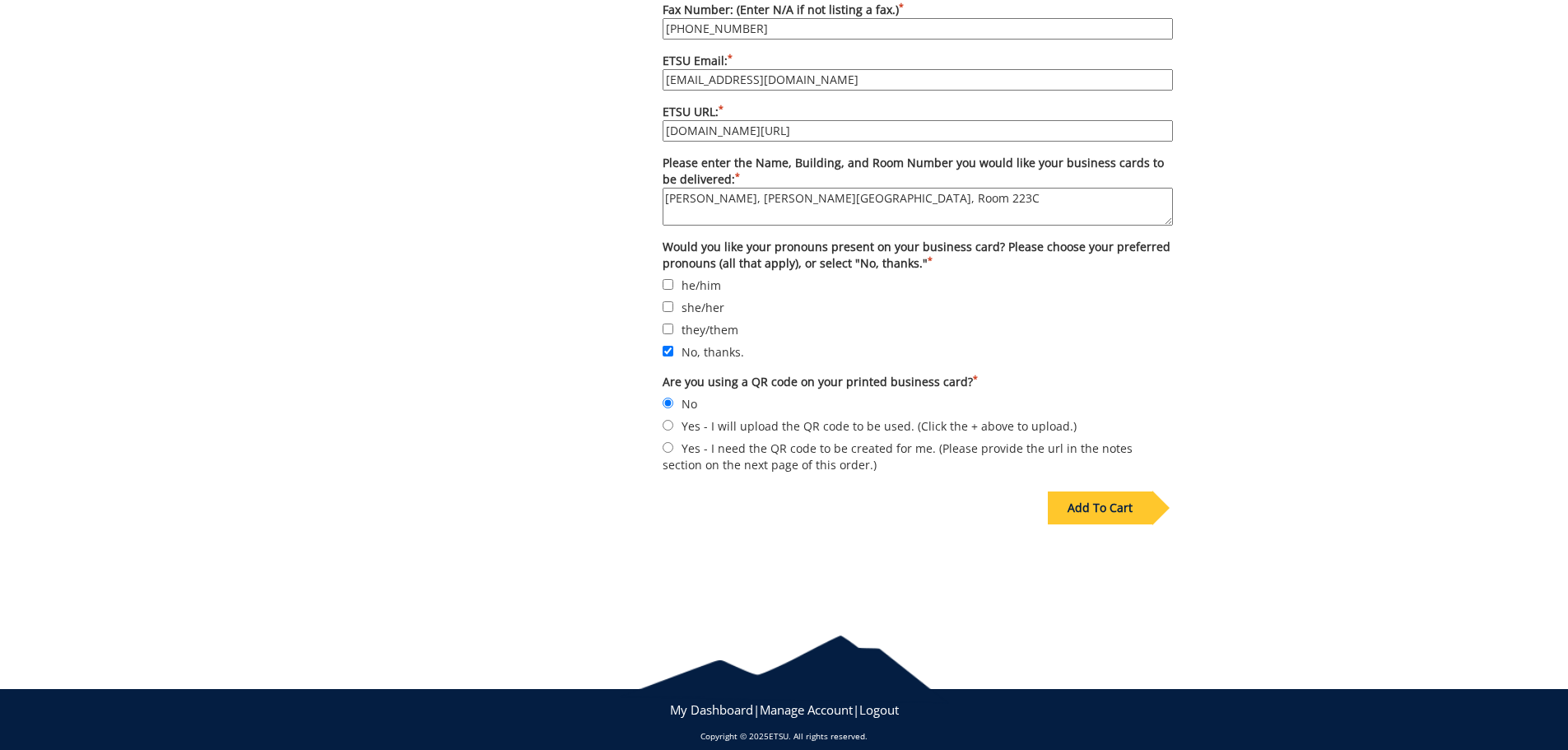
type input "sevignyj@etsu.edu"
click at [1141, 496] on div "Add To Cart" at bounding box center [1101, 508] width 105 height 33
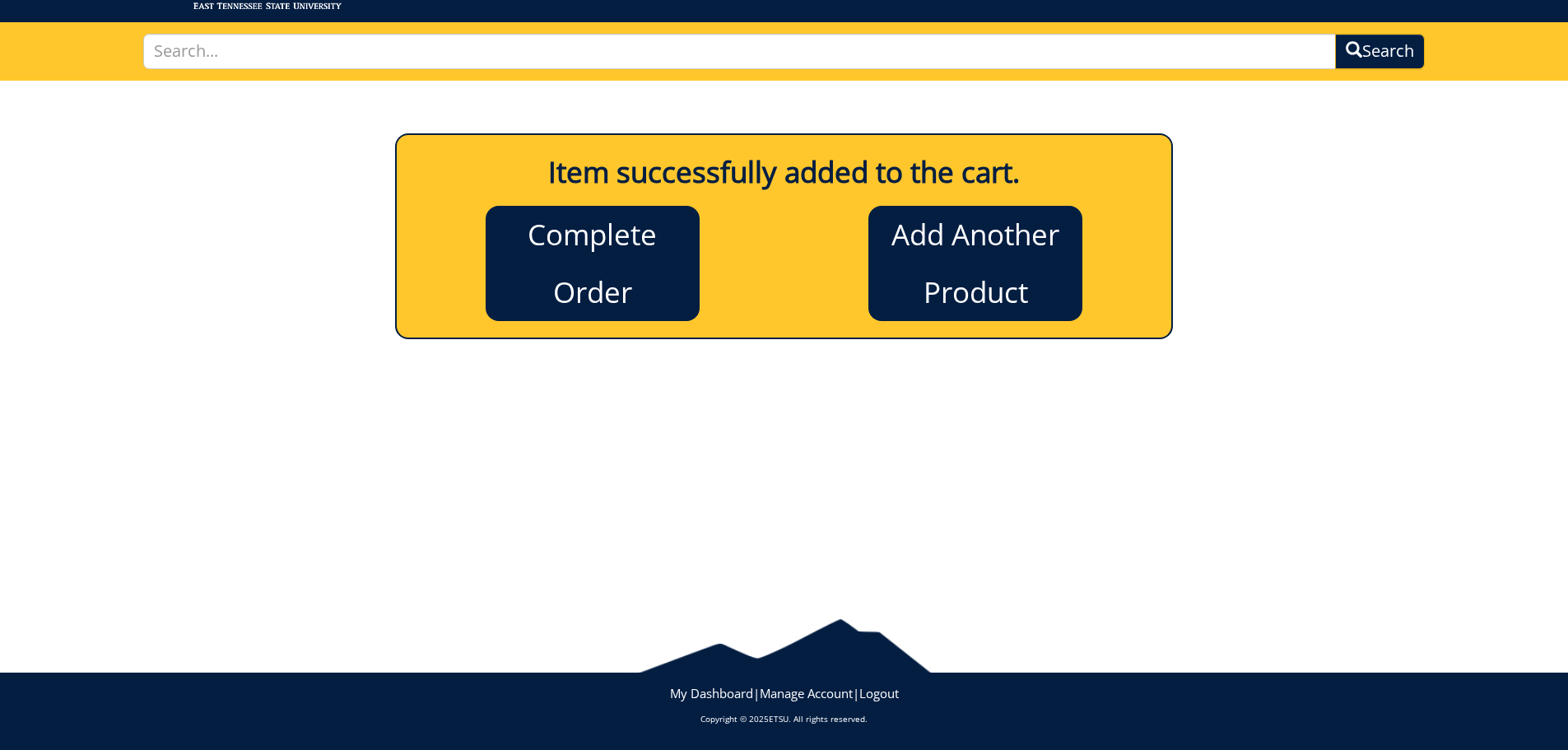
scroll to position [91, 0]
click at [627, 284] on link "Complete Order" at bounding box center [592, 263] width 214 height 115
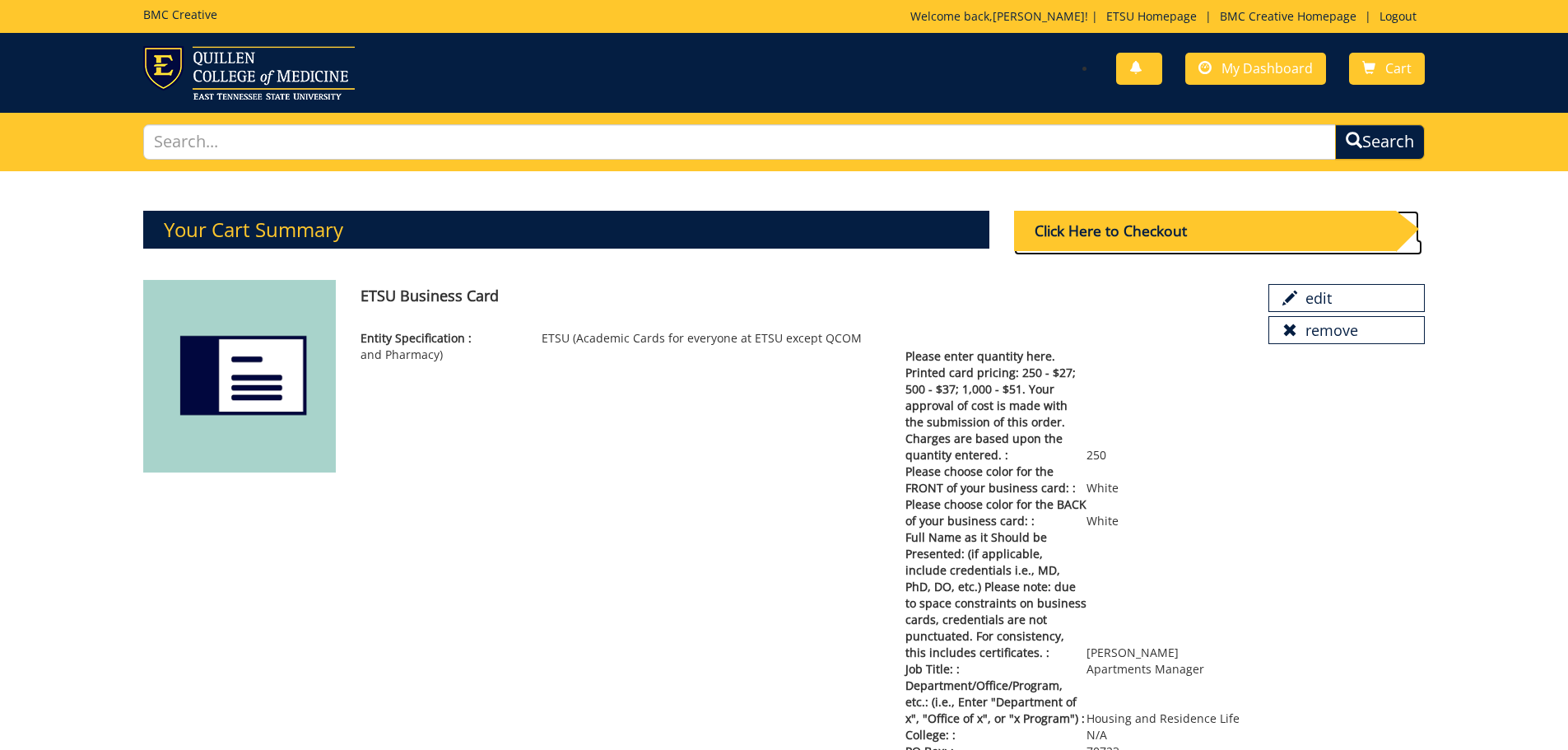
click at [1168, 224] on div "Click Here to Checkout" at bounding box center [1205, 231] width 382 height 41
click at [1278, 225] on div "Click Here to Checkout" at bounding box center [1205, 231] width 382 height 41
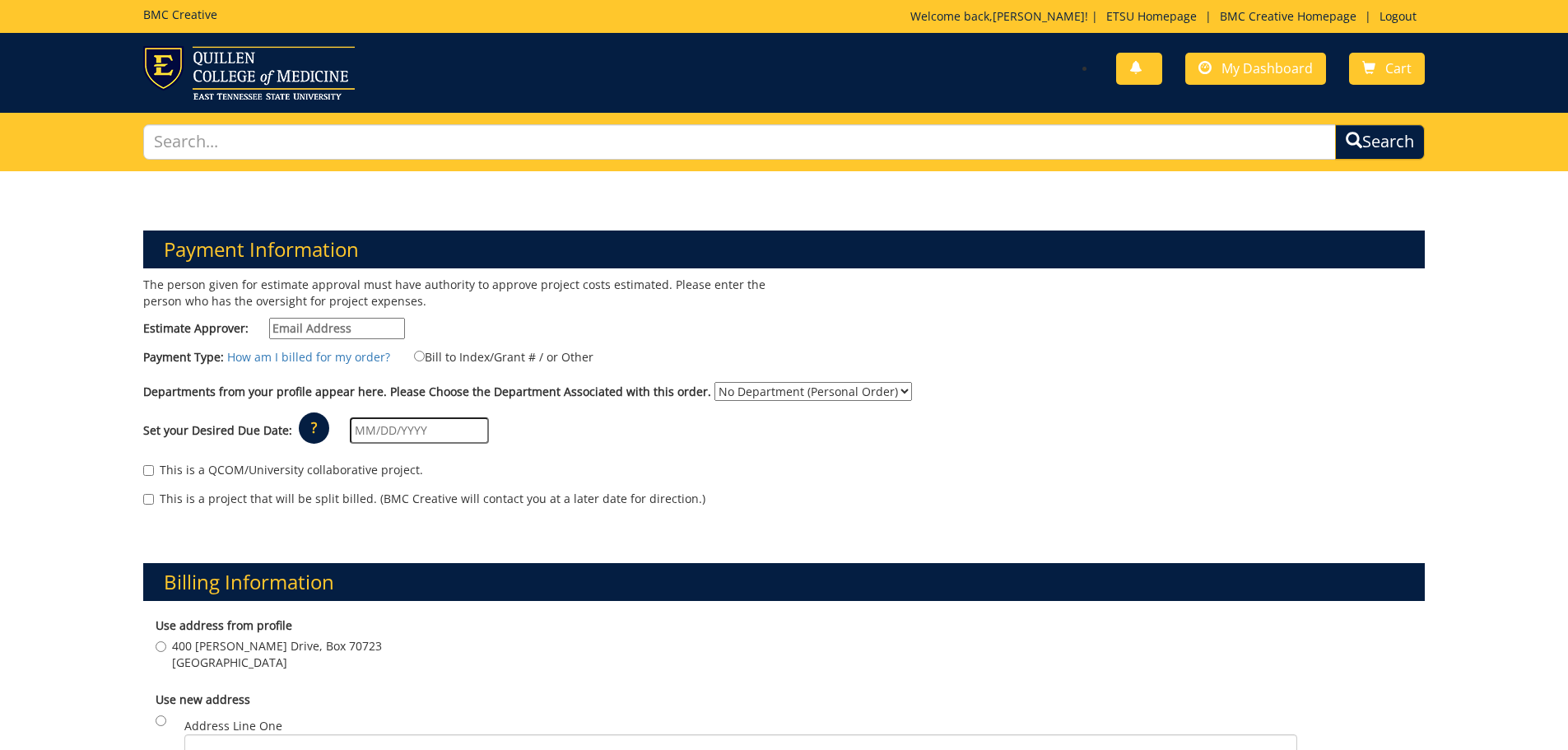
click at [292, 333] on input "Estimate Approver:" at bounding box center [337, 328] width 136 height 21
type input "carterar1@etsu.edu"
type input "400 J. L. Seehorn, Jr. Drive, Box 70723"
type input "Johnson City"
type input "37614"
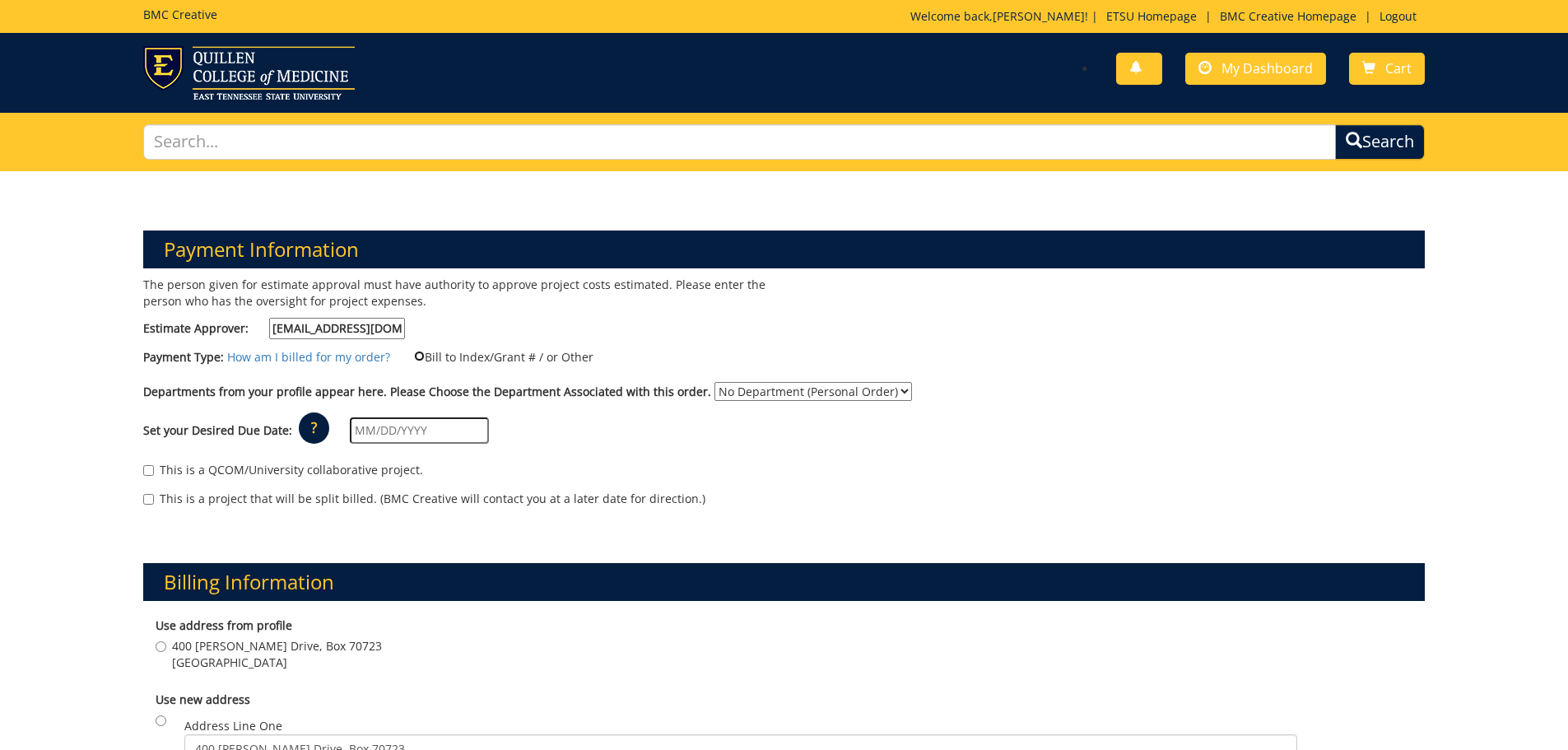
click at [414, 358] on input "Bill to Index/Grant # / or Other" at bounding box center [419, 355] width 11 height 11
radio input "true"
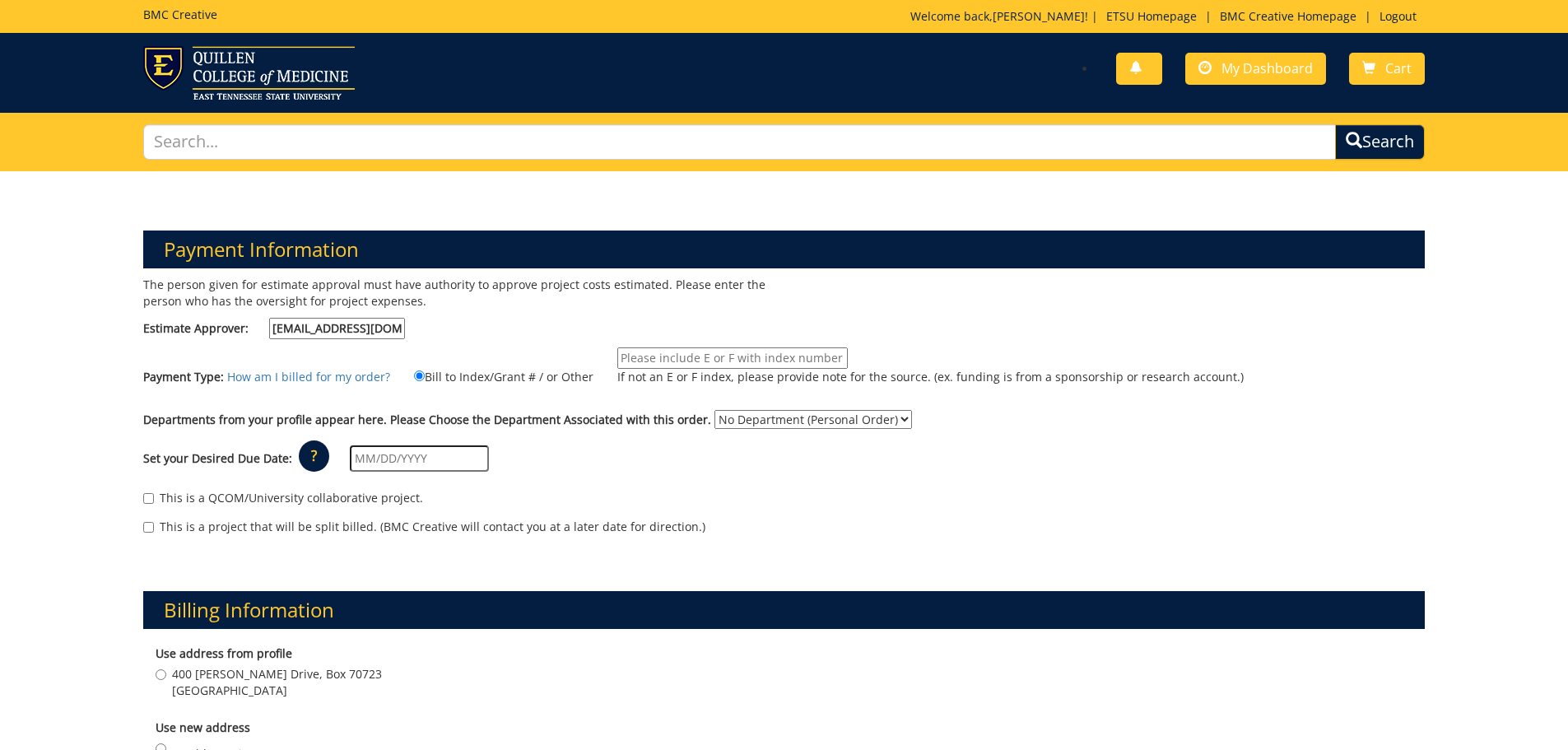
click at [643, 365] on input "If not an E or F index, please provide note for the source. (ex. funding is fro…" at bounding box center [733, 358] width 230 height 21
click at [733, 357] on input "10-25030-210002-200-999-999-999" at bounding box center [733, 358] width 230 height 21
click at [838, 356] on input "10-25030-210002-200-74110-710-999-999-999" at bounding box center [733, 358] width 230 height 21
click at [836, 358] on input "10-25030-210002-200-74110-710-999-999-999" at bounding box center [733, 358] width 230 height 21
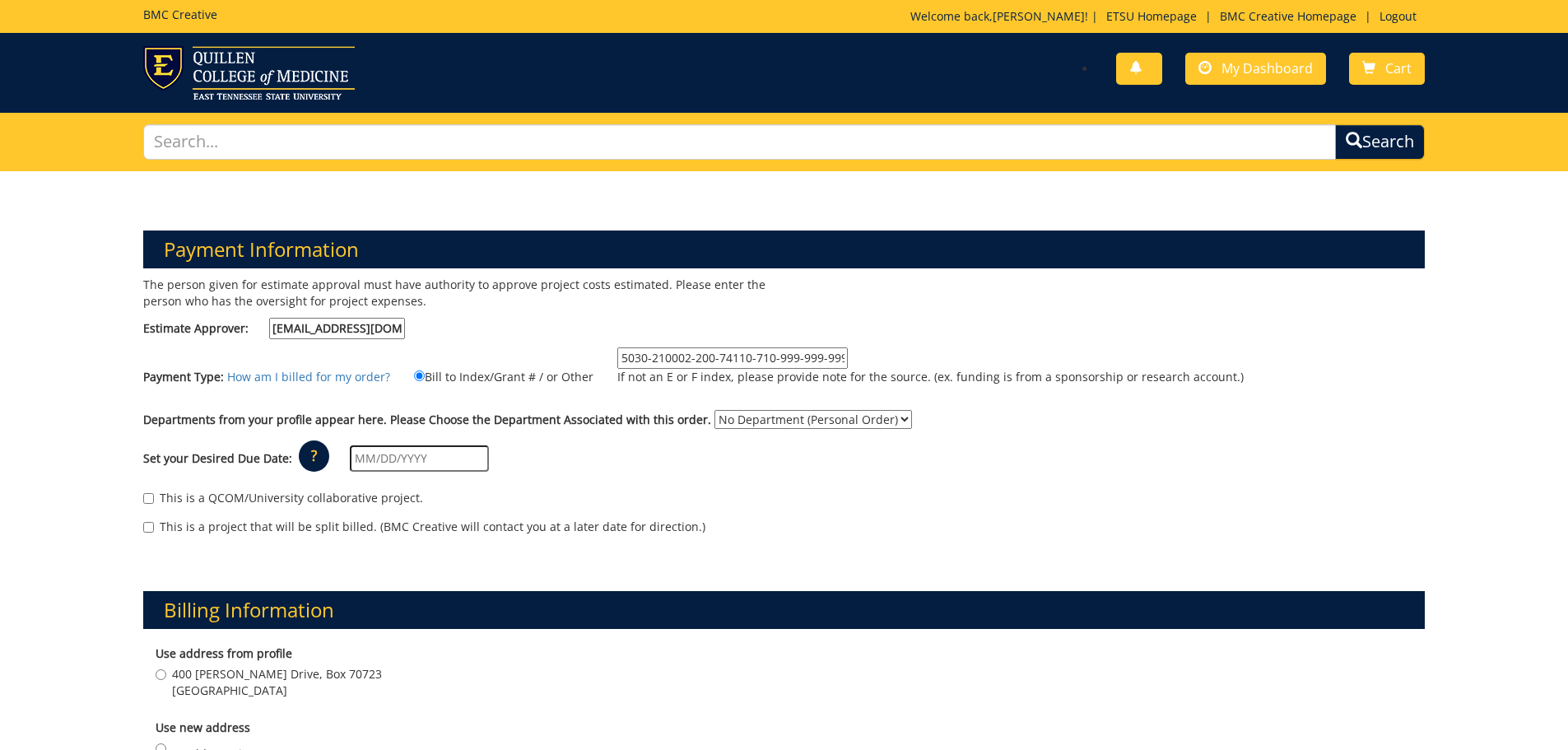
type input "10-25030-210002-200-74110-710-999-999-999"
click at [376, 462] on input "text" at bounding box center [419, 458] width 139 height 26
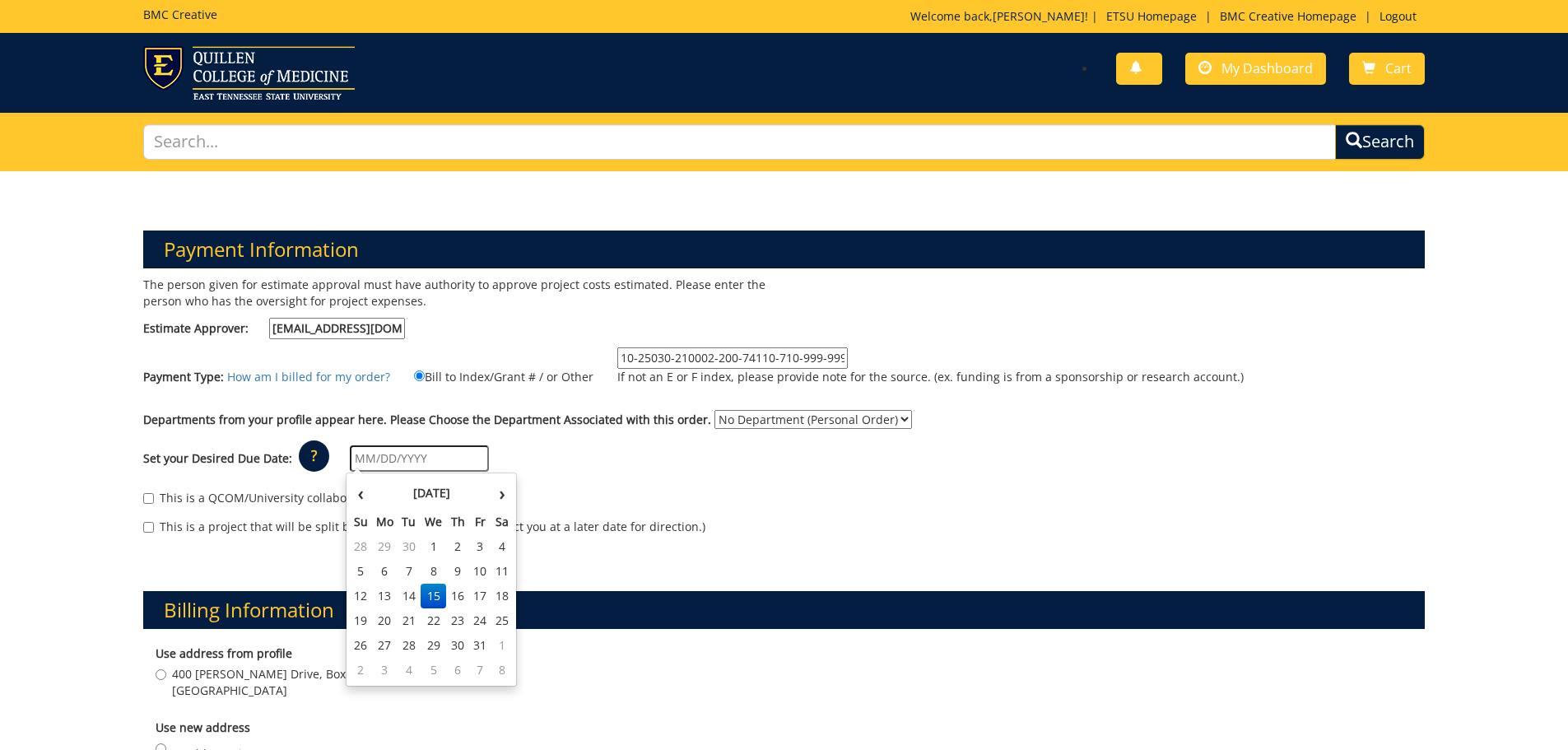
click at [769, 538] on div "This is a project that will be split billed. (BMC Creative will contact you at …" at bounding box center [784, 531] width 1282 height 25
click at [368, 457] on input "text" at bounding box center [419, 458] width 139 height 26
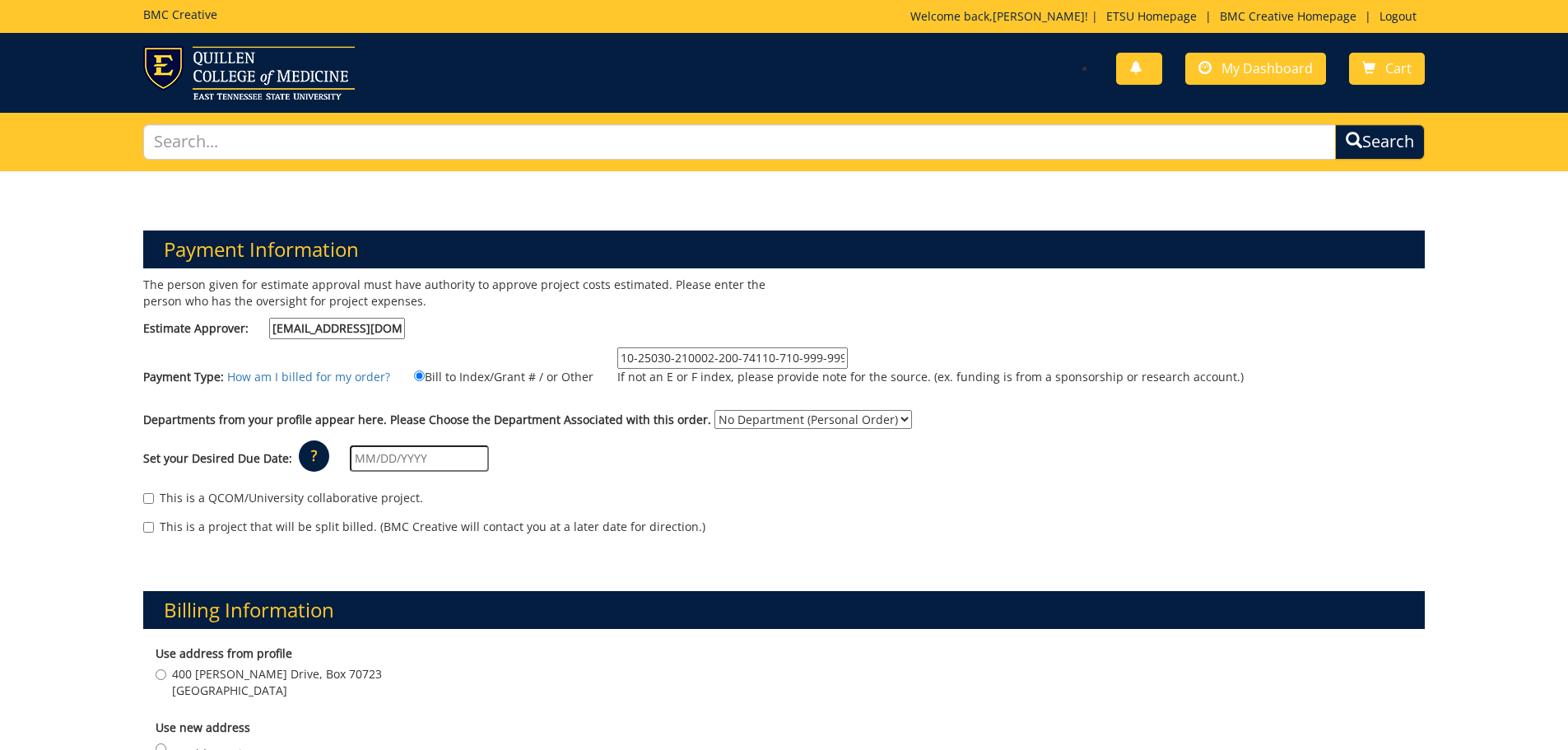
drag, startPoint x: 826, startPoint y: 498, endPoint x: 817, endPoint y: 499, distance: 9.1
click at [826, 498] on div "This is a QCOM/University collaborative project." at bounding box center [784, 502] width 1282 height 25
click at [409, 460] on input "text" at bounding box center [419, 458] width 139 height 26
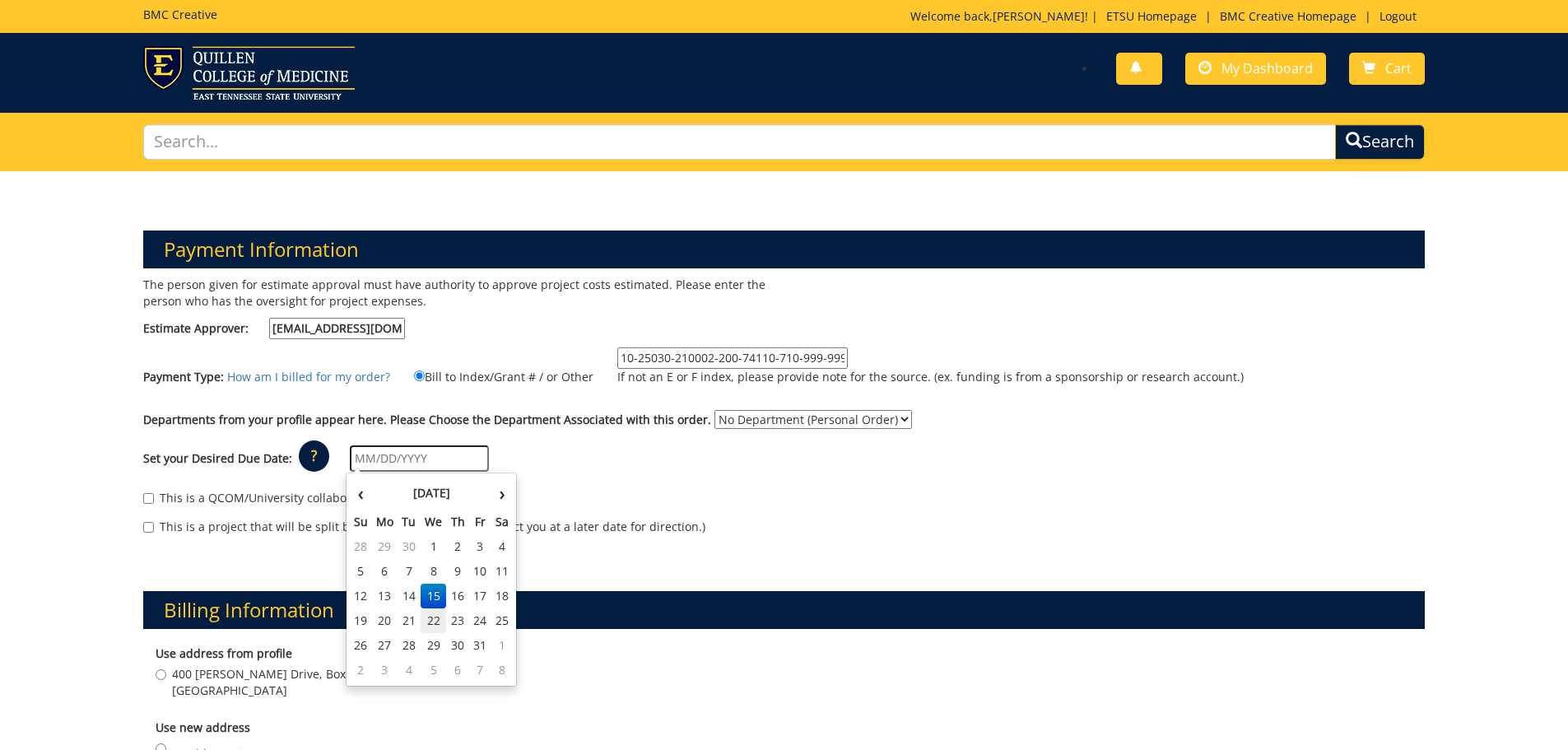
click at [434, 619] on td "22" at bounding box center [434, 621] width 26 height 25
drag, startPoint x: 416, startPoint y: 458, endPoint x: 347, endPoint y: 451, distance: 69.4
click at [349, 451] on input "10/22/2025" at bounding box center [419, 458] width 139 height 26
click at [383, 617] on td "20" at bounding box center [384, 621] width 26 height 25
type input "10/20/2025"
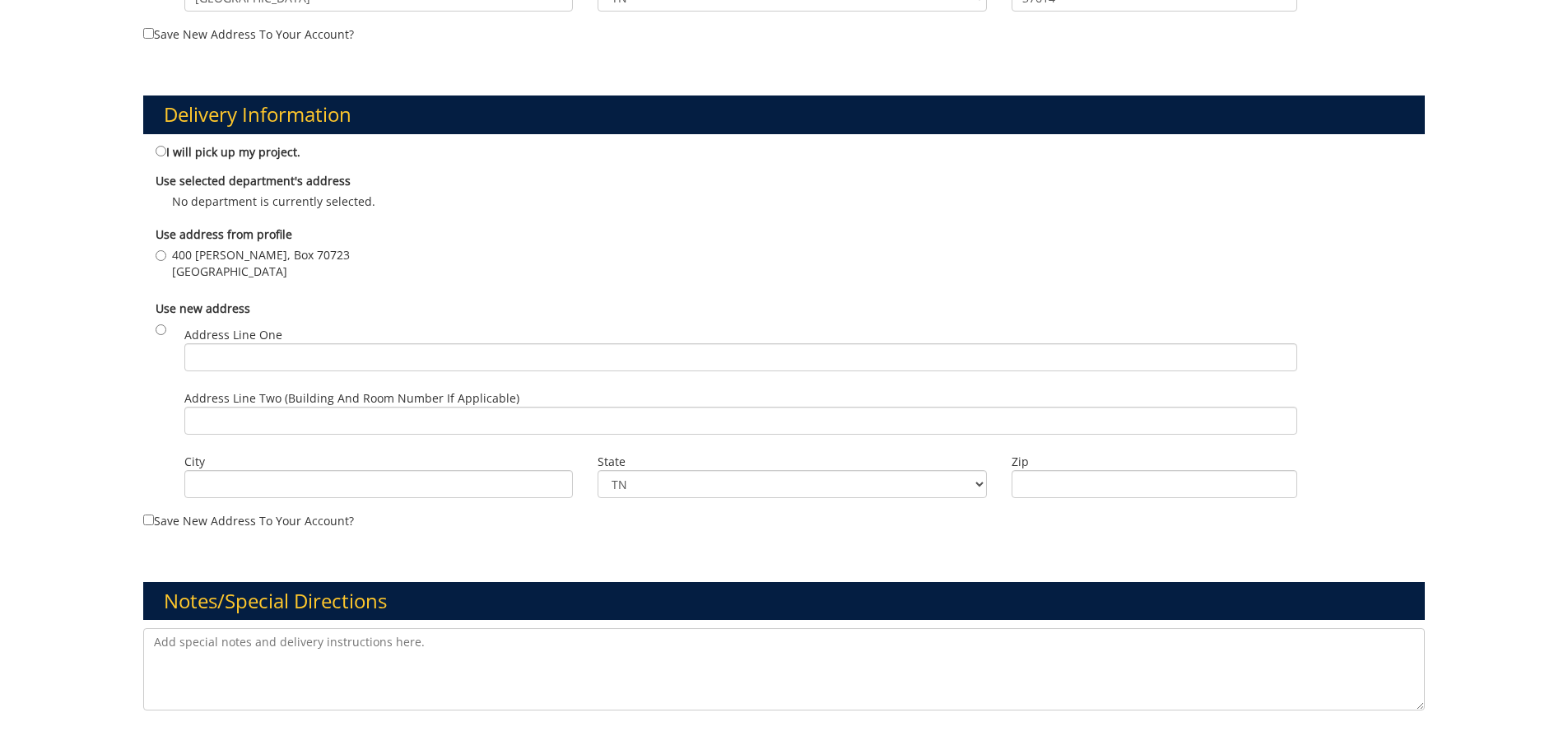
scroll to position [1204, 0]
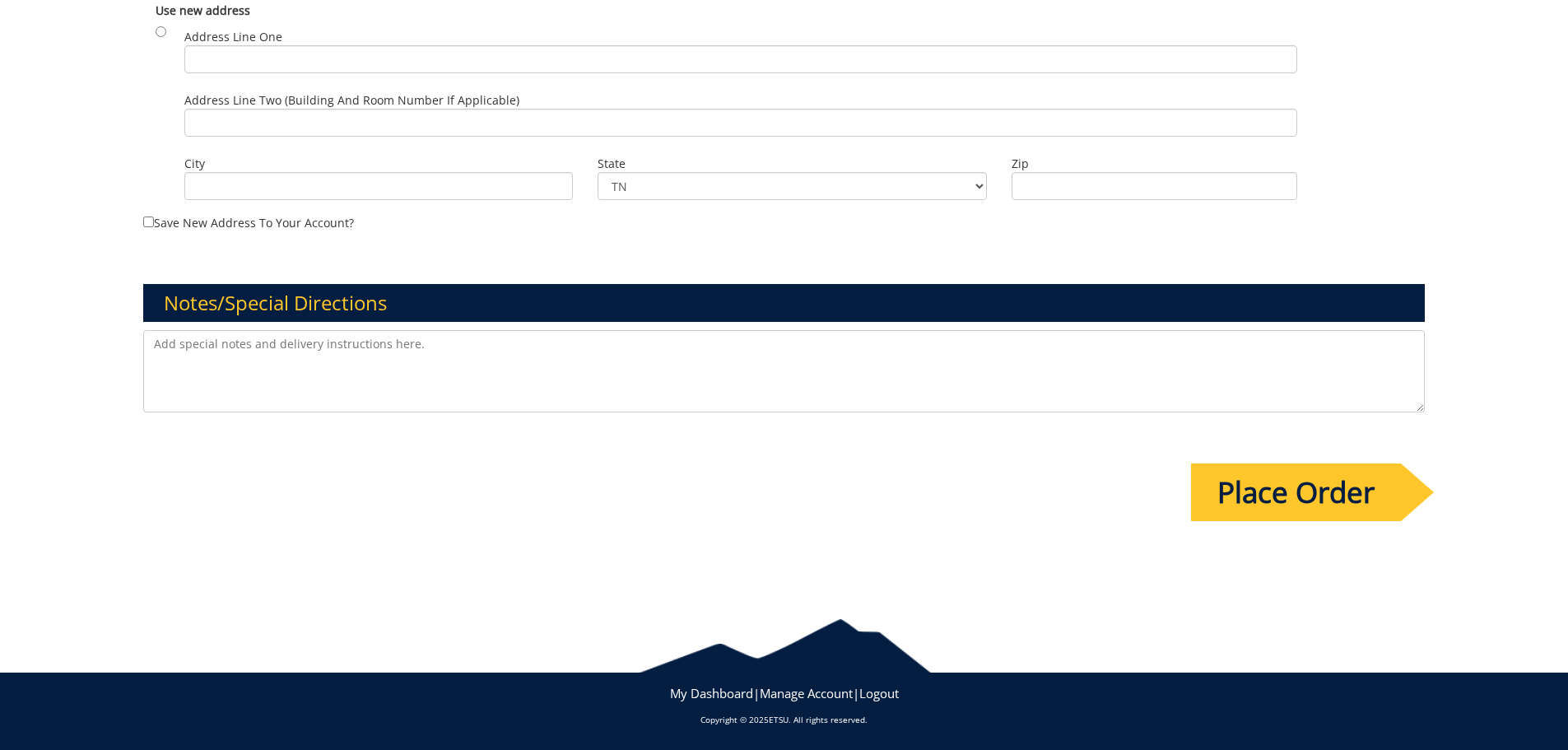
click at [1329, 505] on input "Place Order" at bounding box center [1296, 493] width 210 height 58
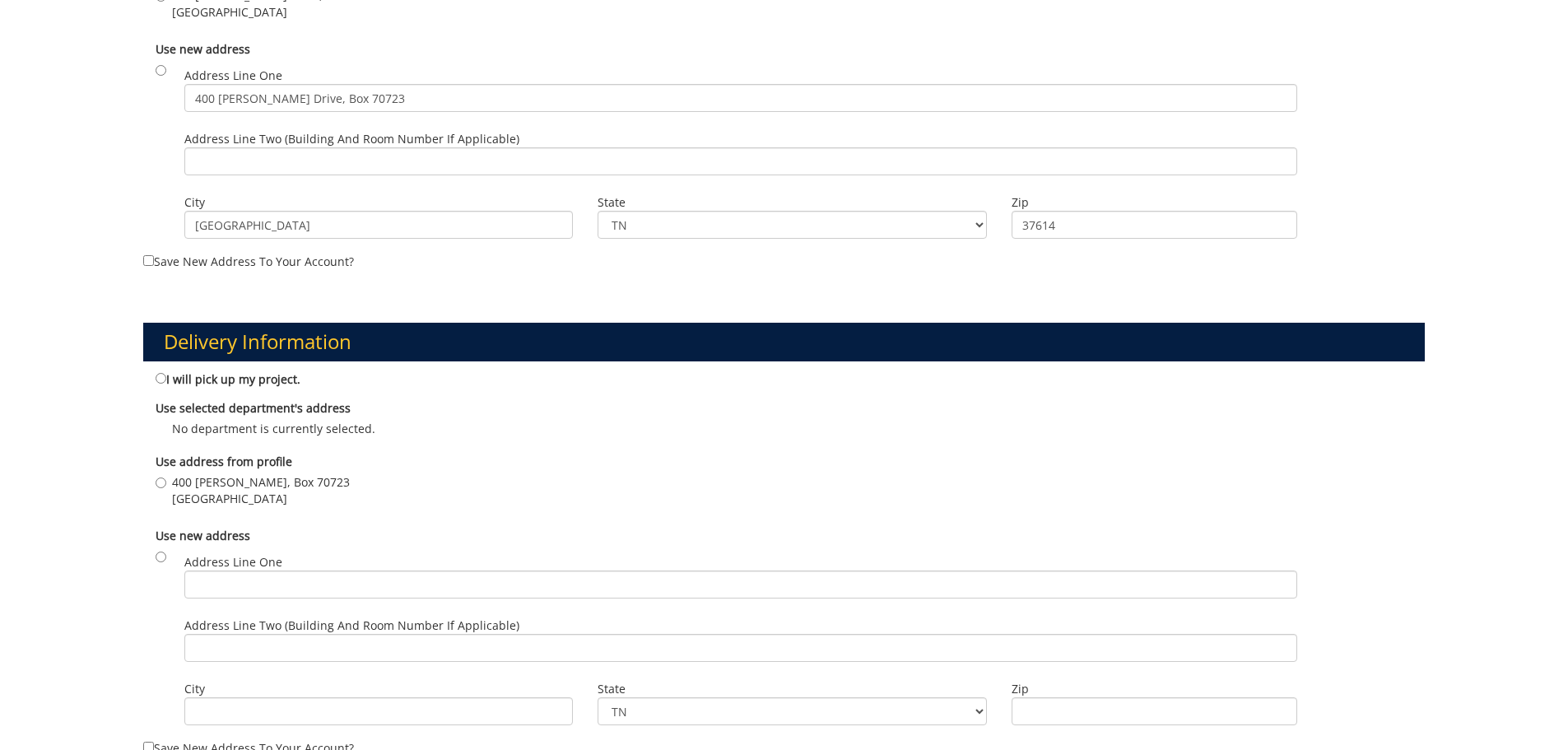
scroll to position [824, 0]
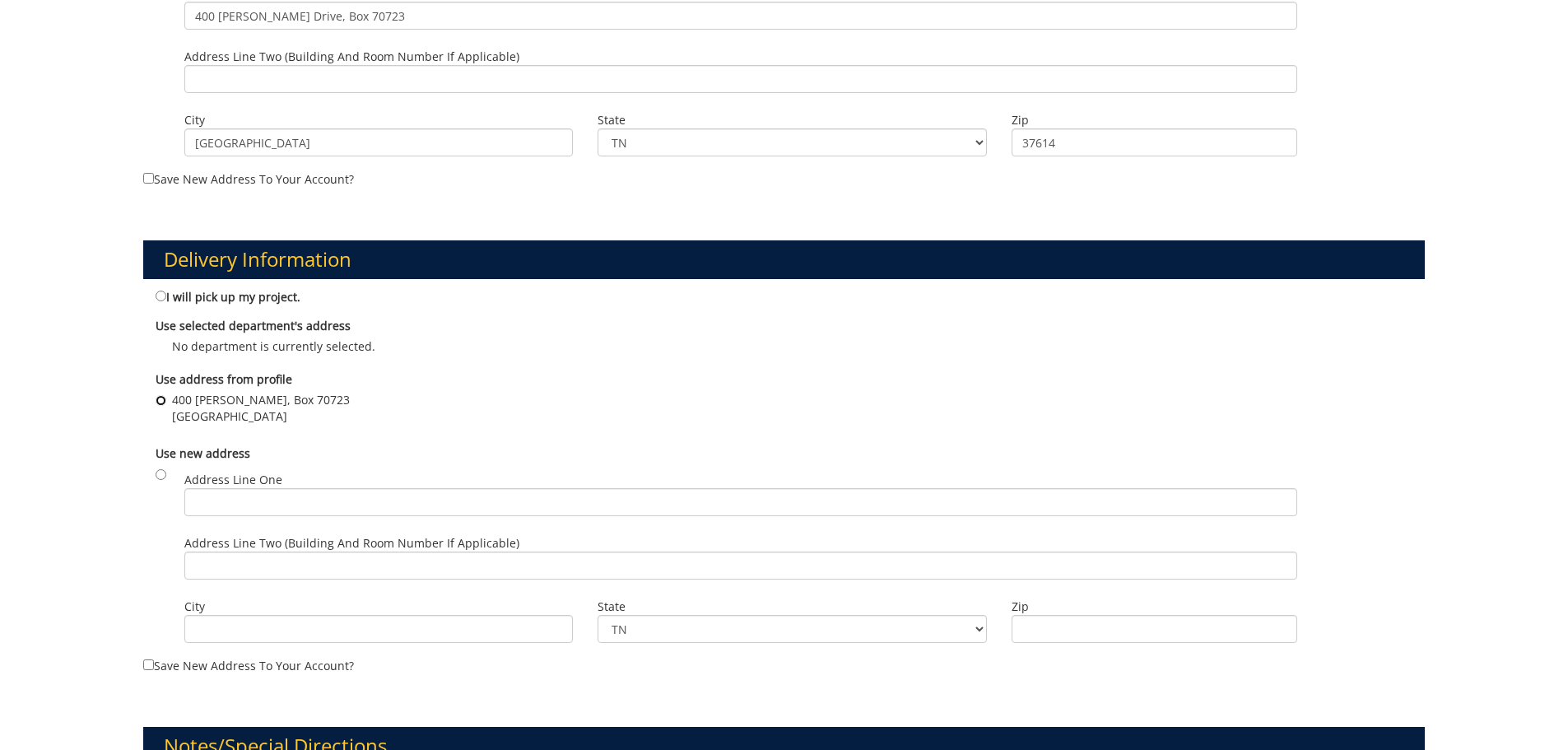
click at [157, 400] on input "400 J. L. Seehorn, Jr., Box 70723 Johnson City , TN 37614" at bounding box center [161, 400] width 11 height 11
radio input "true"
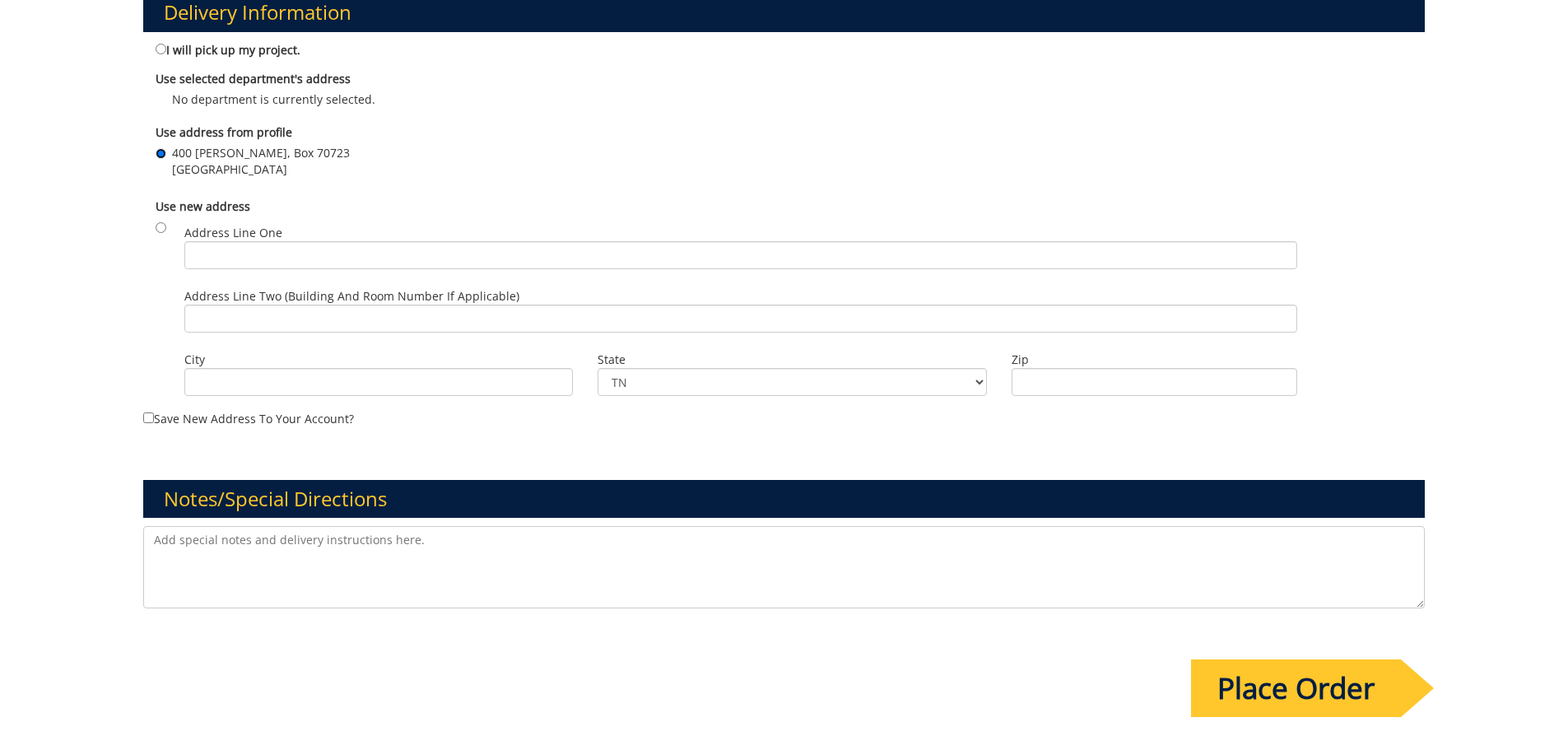
scroll to position [1153, 0]
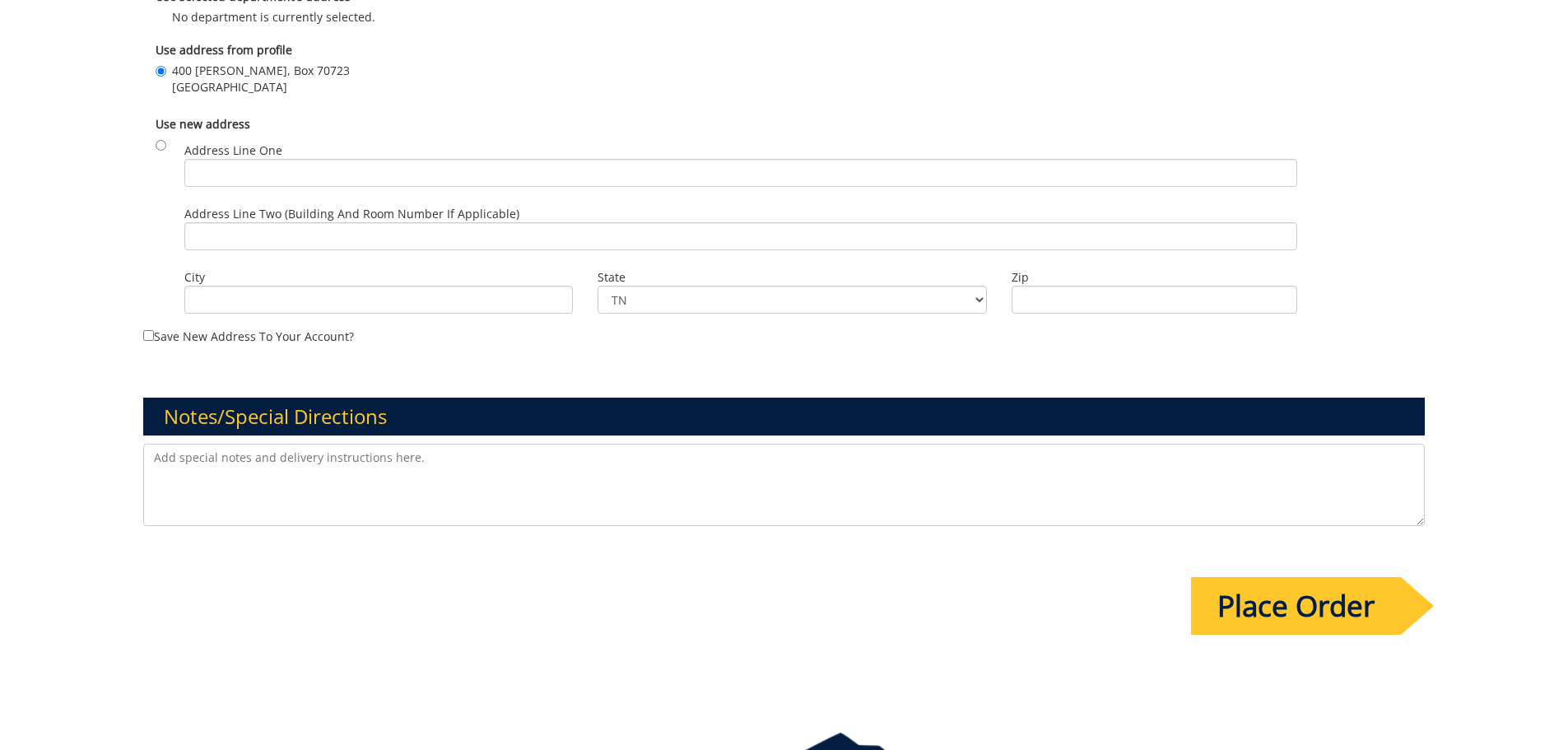
click at [1308, 629] on input "Place Order" at bounding box center [1296, 606] width 210 height 58
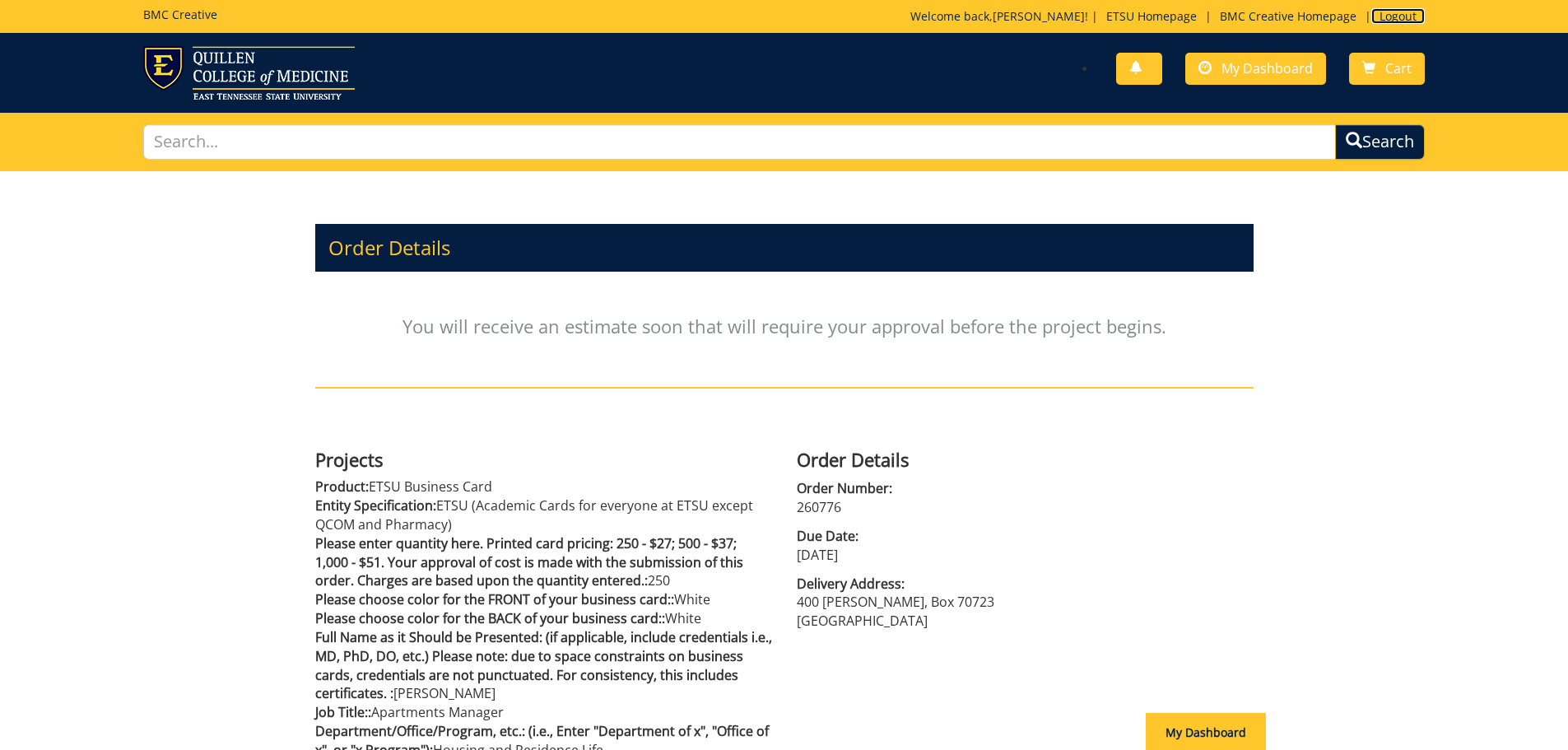
click at [1406, 15] on link "Logout" at bounding box center [1398, 16] width 53 height 15
